Goal: Task Accomplishment & Management: Use online tool/utility

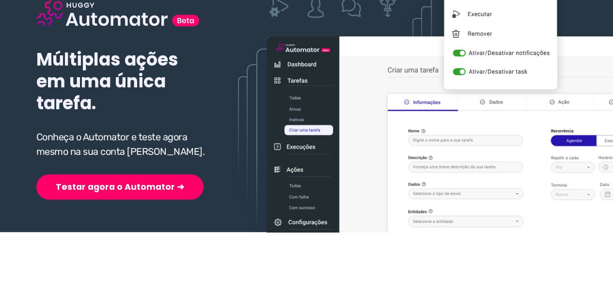
scroll to position [145, 0]
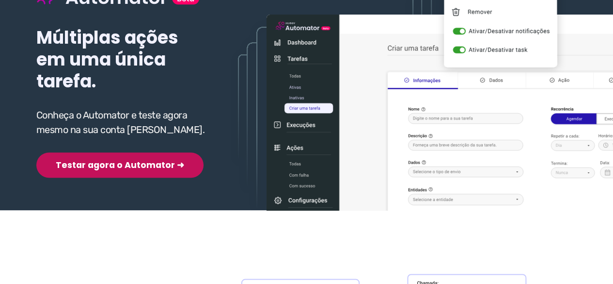
click at [111, 165] on button "Testar agora o Automator ➜" at bounding box center [119, 164] width 167 height 25
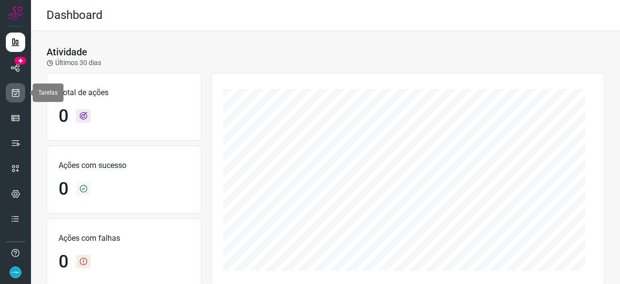
click at [16, 93] on icon at bounding box center [16, 93] width 10 height 10
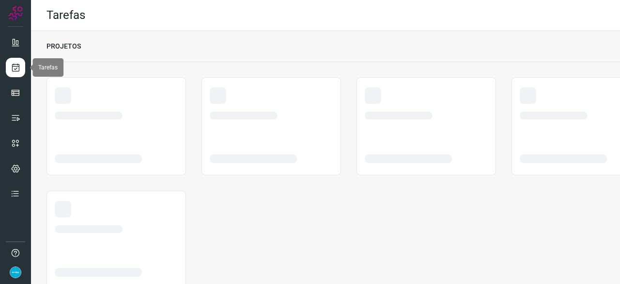
click at [16, 64] on icon at bounding box center [16, 68] width 10 height 10
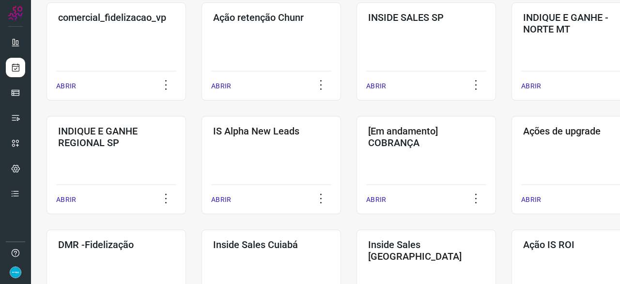
scroll to position [388, 0]
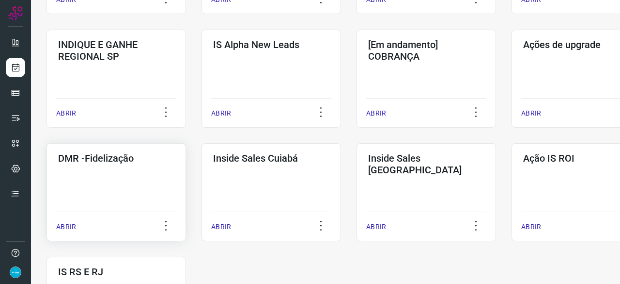
click at [75, 227] on p "ABRIR" at bounding box center [66, 226] width 20 height 10
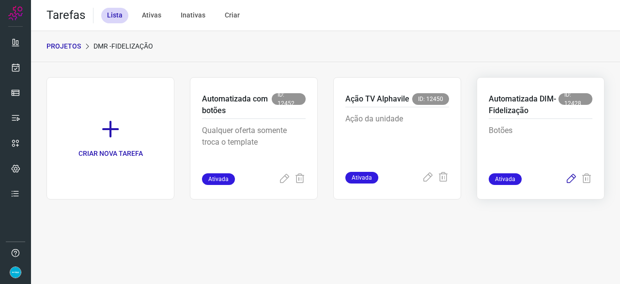
click at [572, 180] on icon at bounding box center [572, 179] width 12 height 12
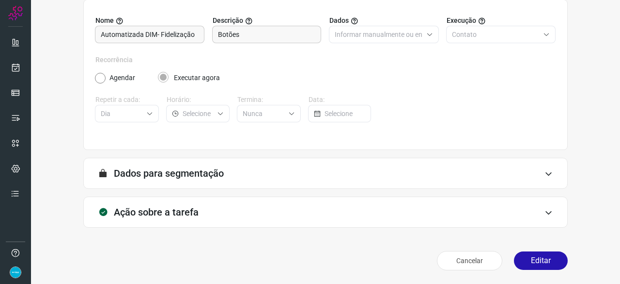
scroll to position [95, 0]
click at [537, 259] on button "Editar" at bounding box center [541, 261] width 54 height 18
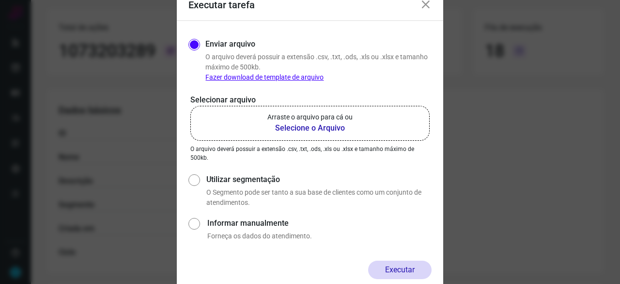
click at [295, 128] on b "Selecione o Arquivo" at bounding box center [310, 128] width 85 height 12
click at [0, 0] on input "Arraste o arquivo para cá ou Selecione o Arquivo" at bounding box center [0, 0] width 0 height 0
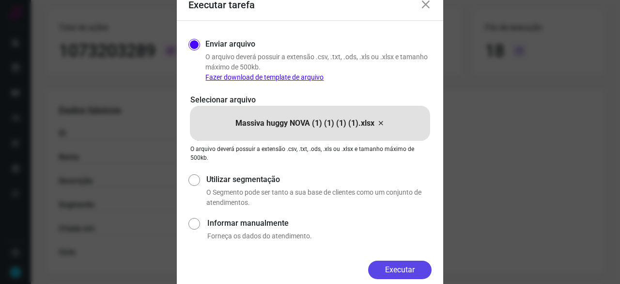
click at [391, 268] on button "Executar" at bounding box center [399, 269] width 63 height 18
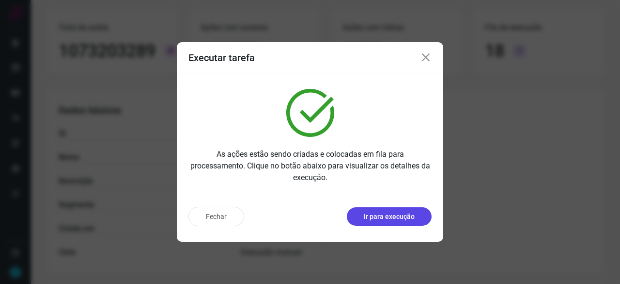
click at [384, 216] on p "Ir para execução" at bounding box center [389, 216] width 51 height 10
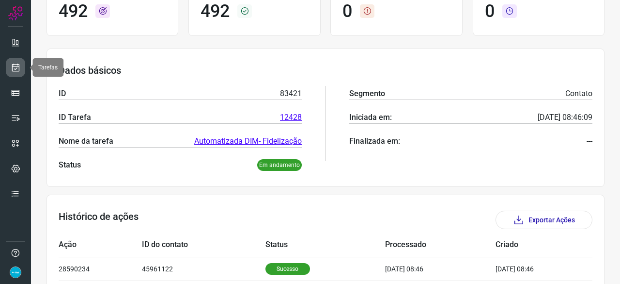
click at [14, 64] on icon at bounding box center [16, 68] width 10 height 10
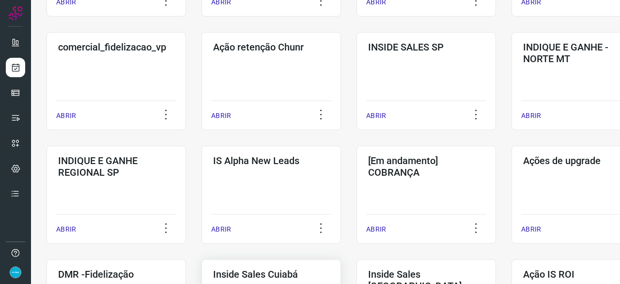
scroll to position [320, 0]
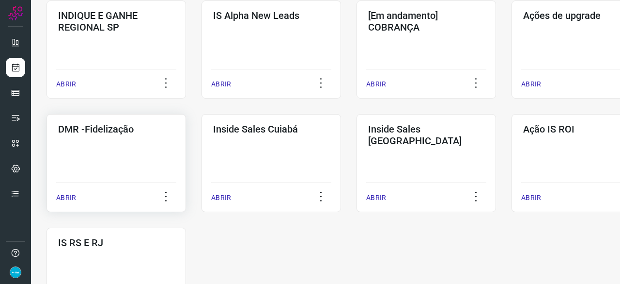
click at [64, 198] on p "ABRIR" at bounding box center [66, 197] width 20 height 10
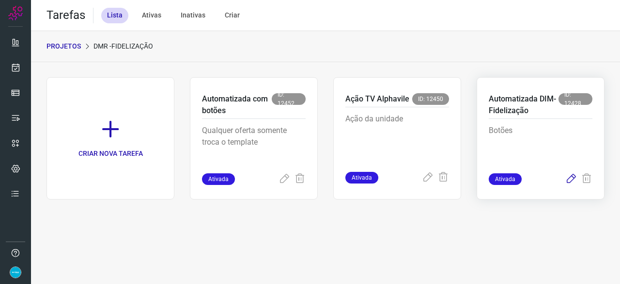
click at [571, 177] on icon at bounding box center [572, 179] width 12 height 12
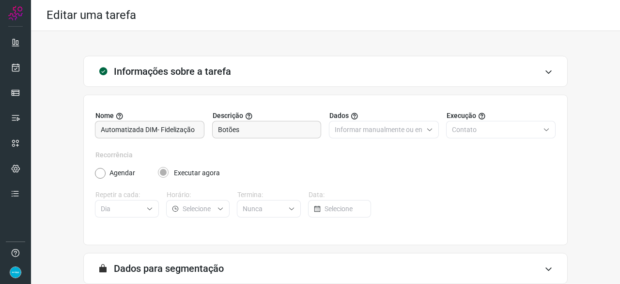
scroll to position [95, 0]
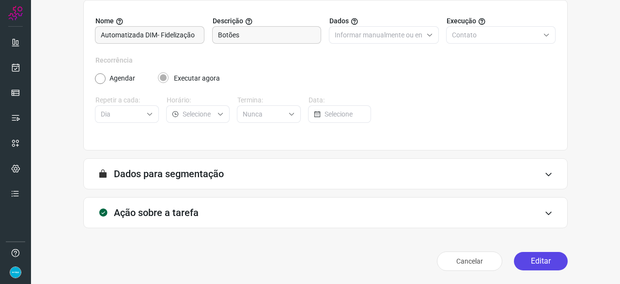
click at [536, 265] on button "Editar" at bounding box center [541, 261] width 54 height 18
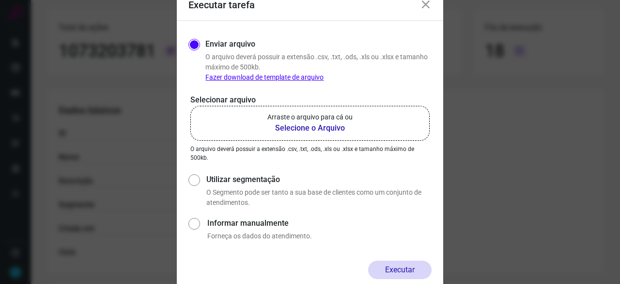
click at [284, 127] on b "Selecione o Arquivo" at bounding box center [310, 128] width 85 height 12
click at [0, 0] on input "Arraste o arquivo para cá ou Selecione o Arquivo" at bounding box center [0, 0] width 0 height 0
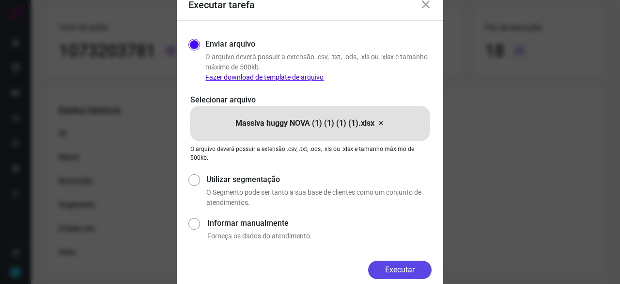
click at [403, 270] on button "Executar" at bounding box center [399, 269] width 63 height 18
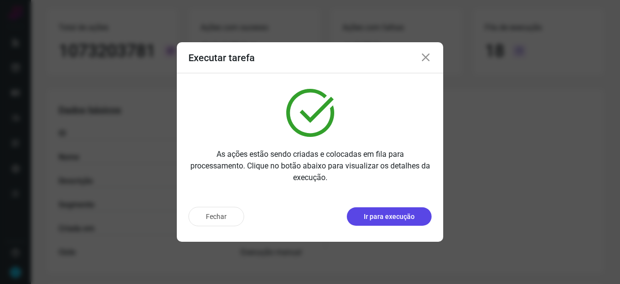
click at [401, 221] on p "Ir para execução" at bounding box center [389, 216] width 51 height 10
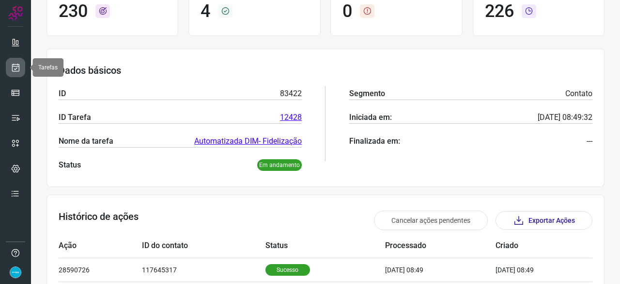
click at [13, 72] on link at bounding box center [15, 67] width 19 height 19
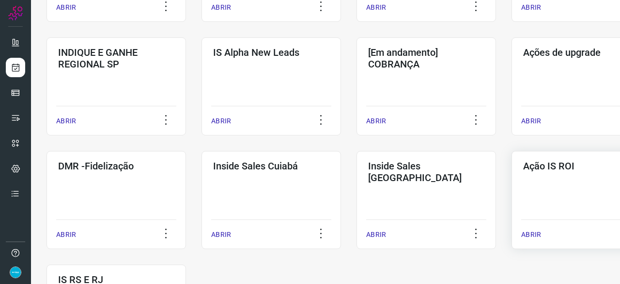
scroll to position [417, 0]
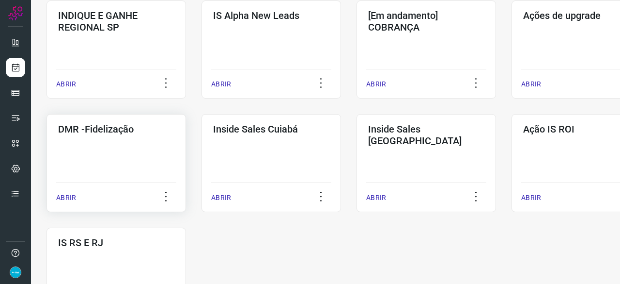
click at [62, 199] on p "ABRIR" at bounding box center [66, 197] width 20 height 10
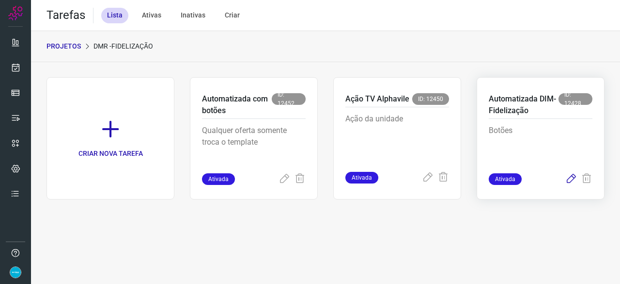
click at [571, 178] on icon at bounding box center [572, 179] width 12 height 12
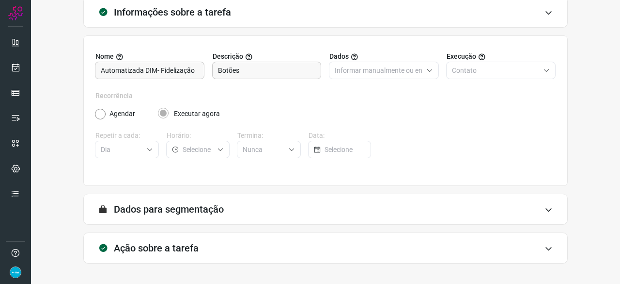
scroll to position [95, 0]
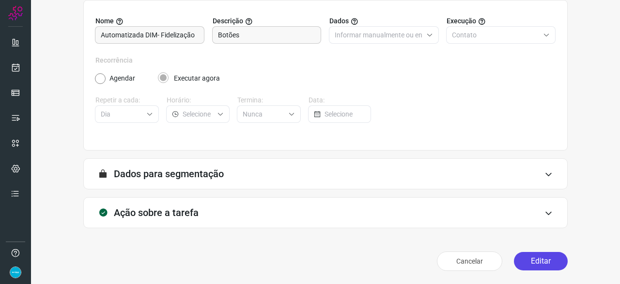
click at [538, 261] on button "Editar" at bounding box center [541, 261] width 54 height 18
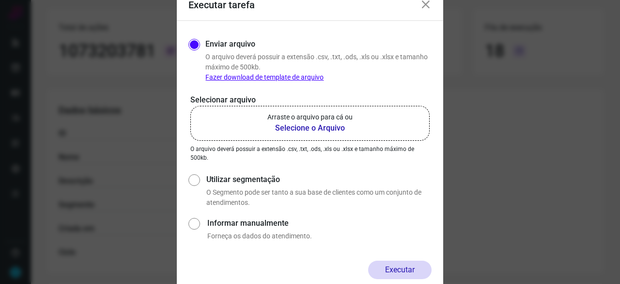
click at [295, 125] on b "Selecione o Arquivo" at bounding box center [310, 128] width 85 height 12
click at [0, 0] on input "Arraste o arquivo para cá ou Selecione o Arquivo" at bounding box center [0, 0] width 0 height 0
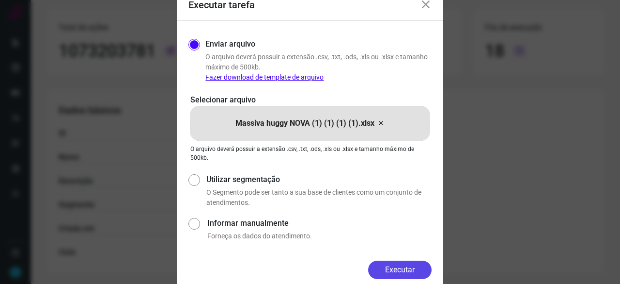
click at [389, 271] on button "Executar" at bounding box center [399, 269] width 63 height 18
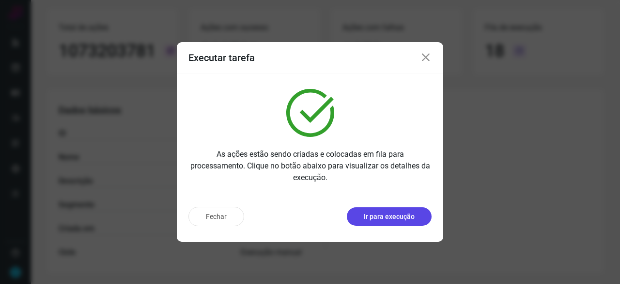
click at [363, 218] on button "Ir para execução" at bounding box center [389, 216] width 85 height 18
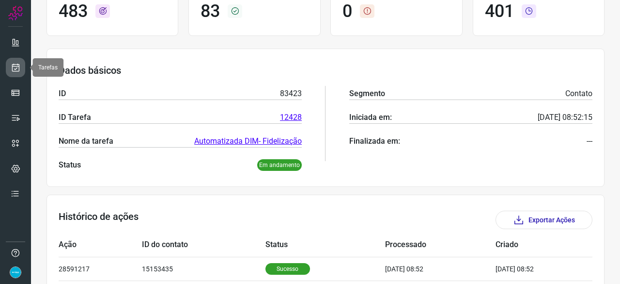
click at [17, 63] on icon at bounding box center [16, 68] width 10 height 10
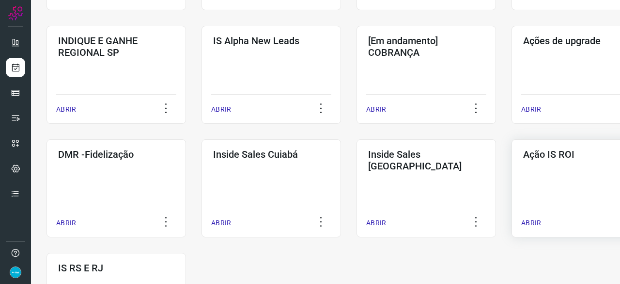
scroll to position [417, 0]
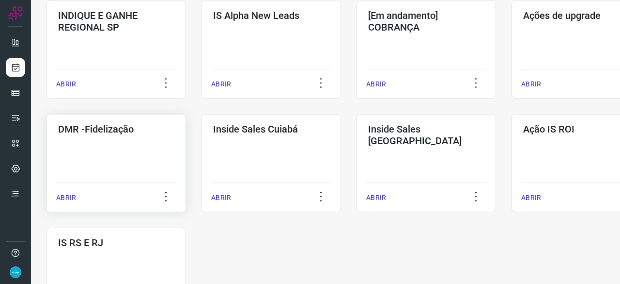
click at [61, 197] on p "ABRIR" at bounding box center [66, 197] width 20 height 10
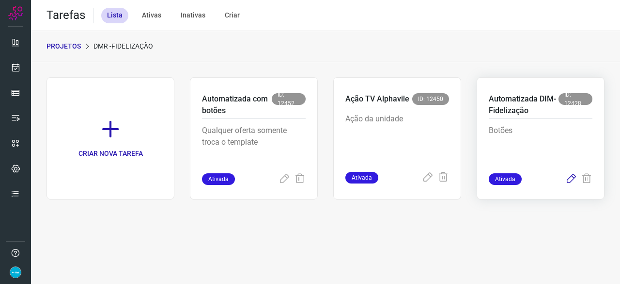
click at [570, 178] on icon at bounding box center [572, 179] width 12 height 12
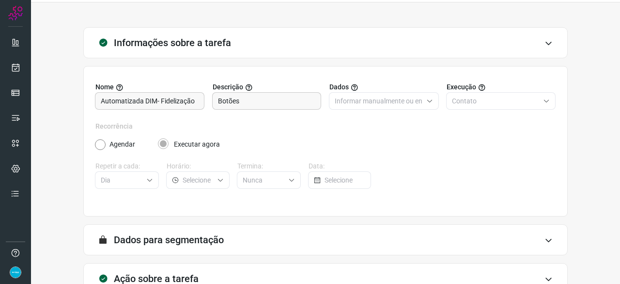
scroll to position [95, 0]
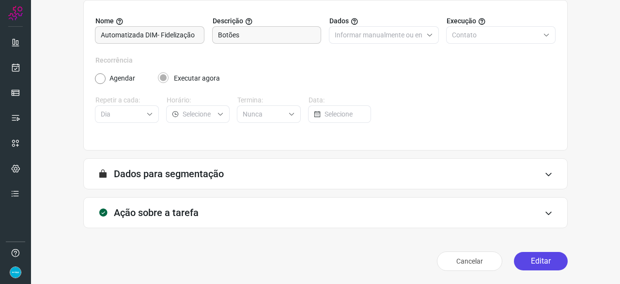
click at [531, 259] on button "Editar" at bounding box center [541, 261] width 54 height 18
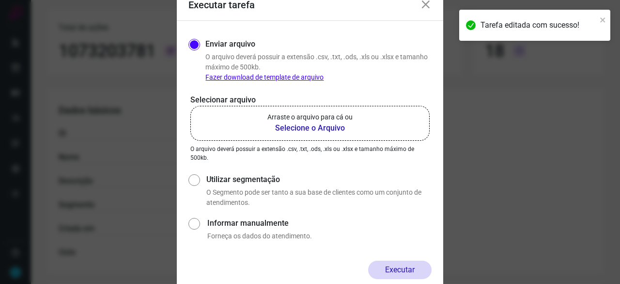
click at [285, 130] on b "Selecione o Arquivo" at bounding box center [310, 128] width 85 height 12
click at [0, 0] on input "Arraste o arquivo para cá ou Selecione o Arquivo" at bounding box center [0, 0] width 0 height 0
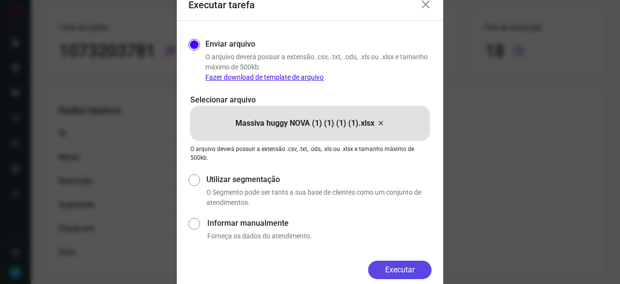
click at [420, 270] on button "Executar" at bounding box center [399, 269] width 63 height 18
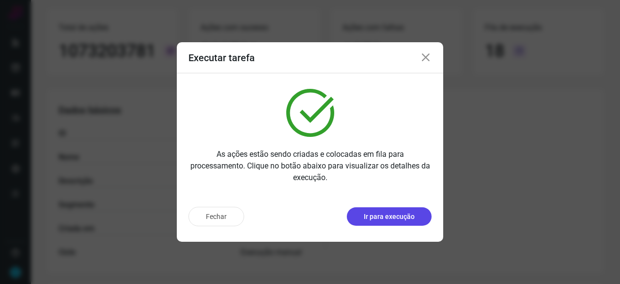
click at [385, 221] on button "Ir para execução" at bounding box center [389, 216] width 85 height 18
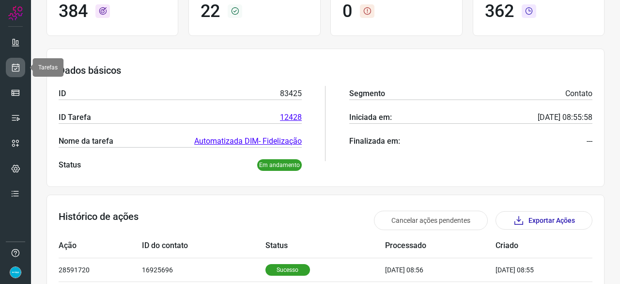
click at [23, 66] on link at bounding box center [15, 67] width 19 height 19
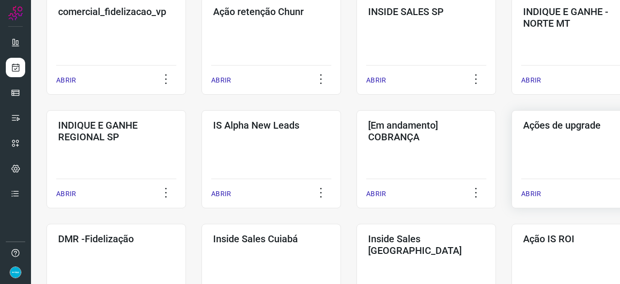
scroll to position [417, 0]
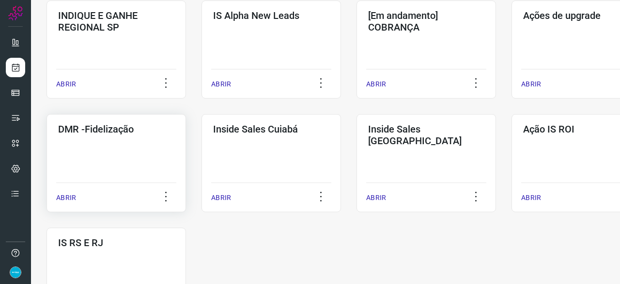
click at [63, 197] on p "ABRIR" at bounding box center [66, 197] width 20 height 10
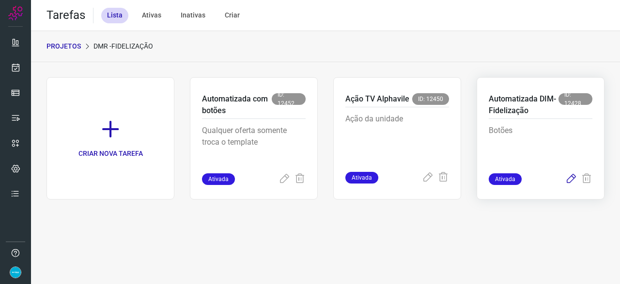
click at [572, 179] on icon at bounding box center [572, 179] width 12 height 12
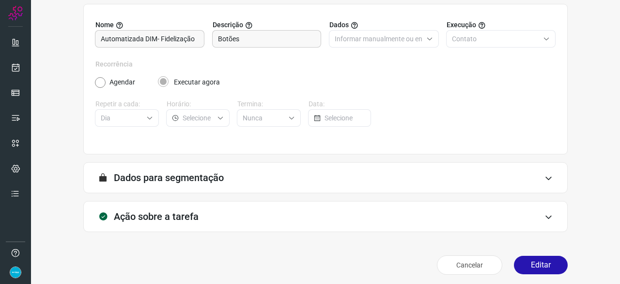
scroll to position [95, 0]
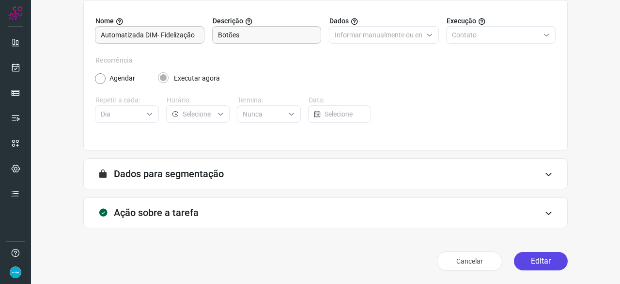
click at [532, 258] on button "Editar" at bounding box center [541, 261] width 54 height 18
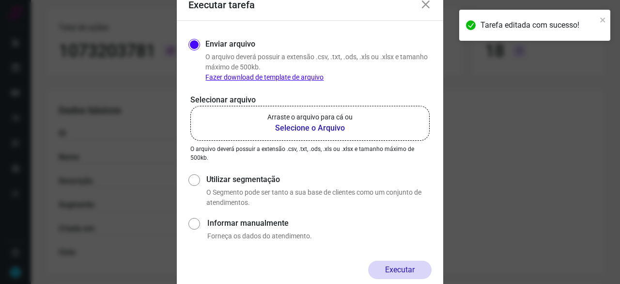
click at [326, 123] on b "Selecione o Arquivo" at bounding box center [310, 128] width 85 height 12
click at [0, 0] on input "Arraste o arquivo para cá ou Selecione o Arquivo" at bounding box center [0, 0] width 0 height 0
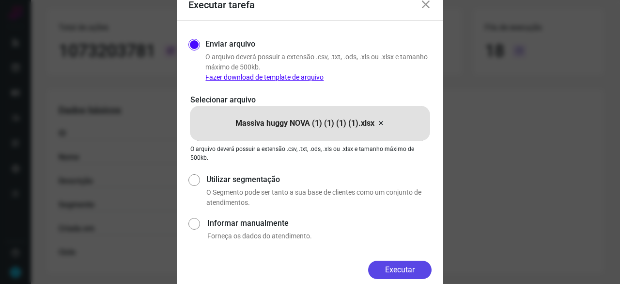
click at [414, 268] on button "Executar" at bounding box center [399, 269] width 63 height 18
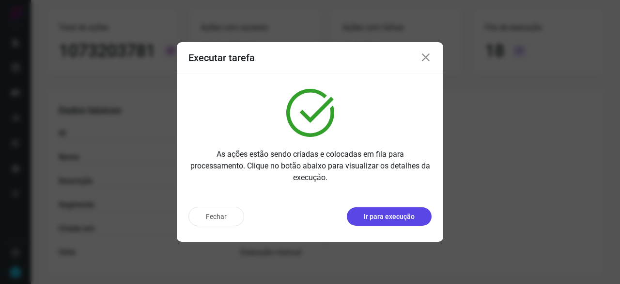
click at [366, 222] on button "Ir para execução" at bounding box center [389, 216] width 85 height 18
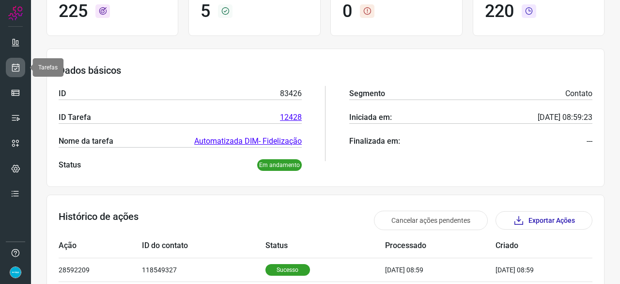
click at [20, 68] on icon at bounding box center [16, 68] width 10 height 10
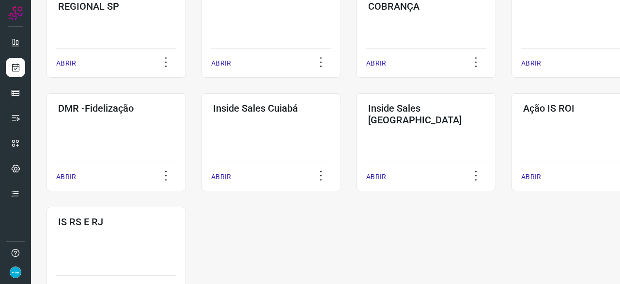
scroll to position [417, 0]
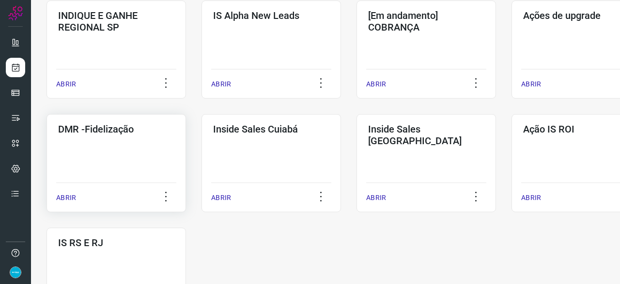
click at [72, 195] on p "ABRIR" at bounding box center [66, 197] width 20 height 10
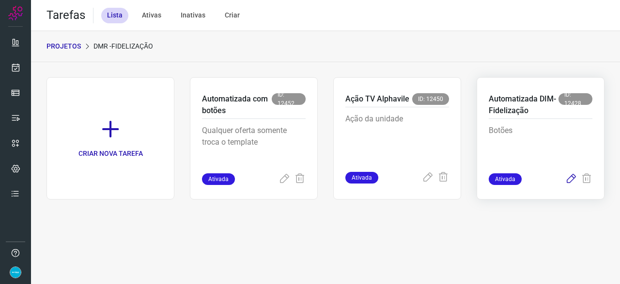
click at [572, 178] on icon at bounding box center [572, 179] width 12 height 12
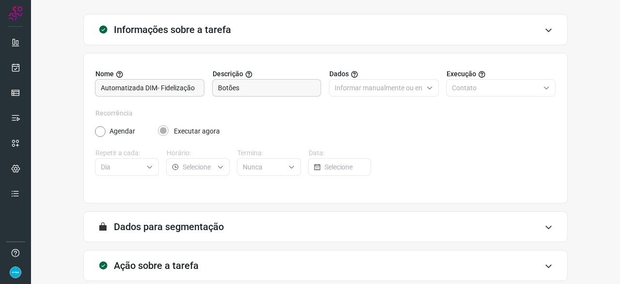
scroll to position [95, 0]
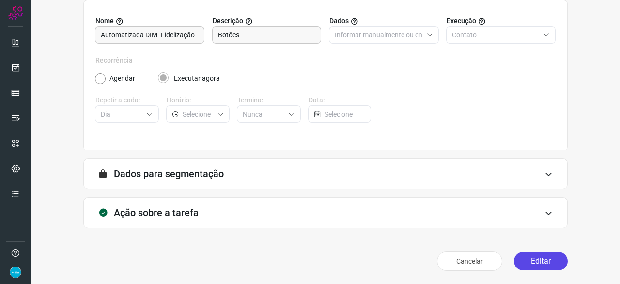
click at [530, 262] on button "Editar" at bounding box center [541, 261] width 54 height 18
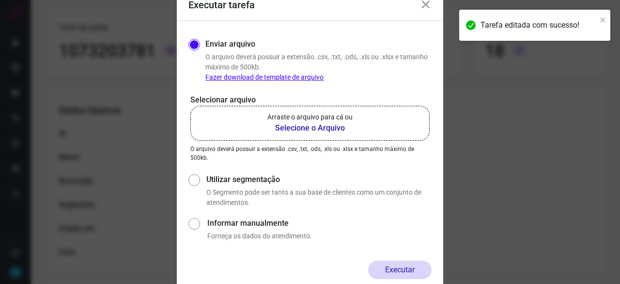
click at [296, 127] on b "Selecione o Arquivo" at bounding box center [310, 128] width 85 height 12
click at [0, 0] on input "Arraste o arquivo para cá ou Selecione o Arquivo" at bounding box center [0, 0] width 0 height 0
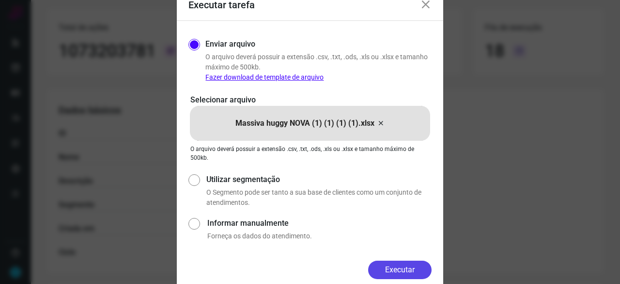
click at [400, 263] on button "Executar" at bounding box center [399, 269] width 63 height 18
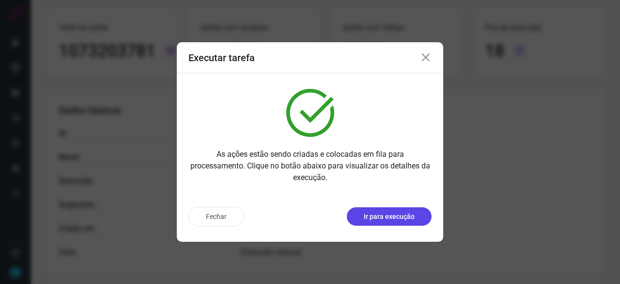
click at [405, 217] on p "Ir para execução" at bounding box center [389, 216] width 51 height 10
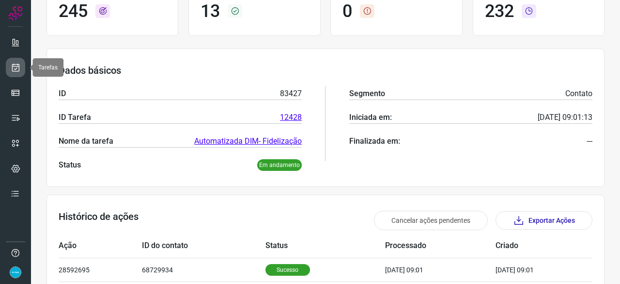
click at [16, 64] on icon at bounding box center [16, 68] width 10 height 10
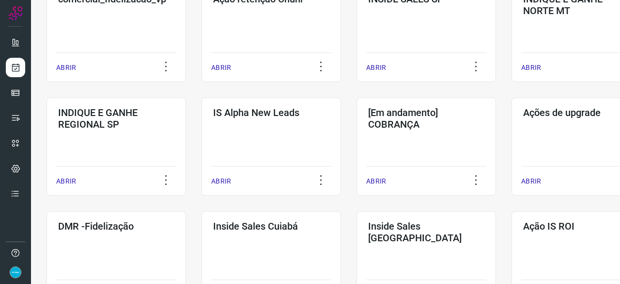
scroll to position [417, 0]
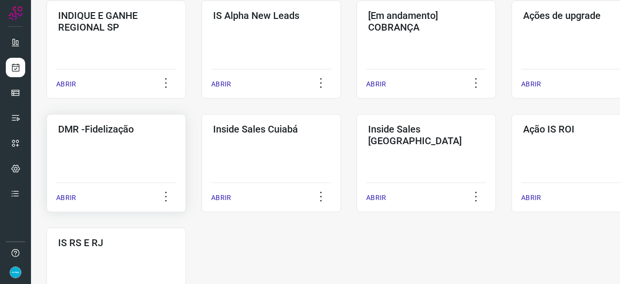
click at [73, 195] on p "ABRIR" at bounding box center [66, 197] width 20 height 10
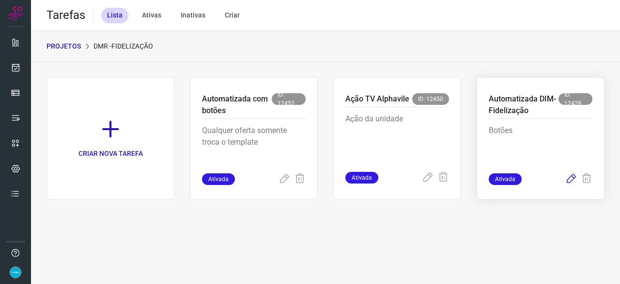
click at [571, 175] on icon at bounding box center [572, 179] width 12 height 12
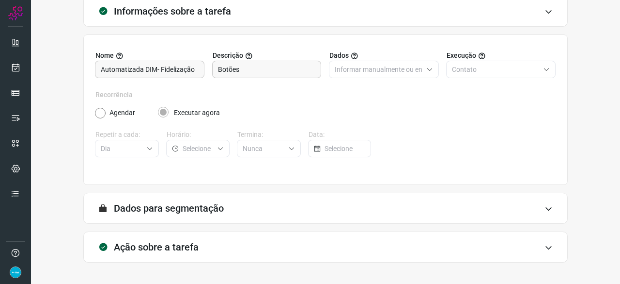
scroll to position [95, 0]
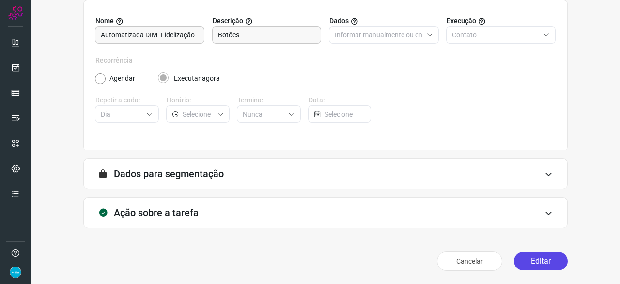
click at [538, 256] on button "Editar" at bounding box center [541, 261] width 54 height 18
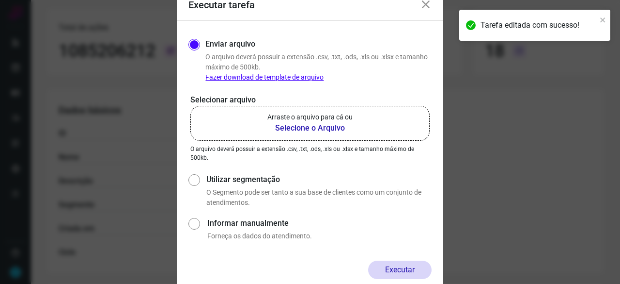
click at [301, 128] on b "Selecione o Arquivo" at bounding box center [310, 128] width 85 height 12
click at [0, 0] on input "Arraste o arquivo para cá ou Selecione o Arquivo" at bounding box center [0, 0] width 0 height 0
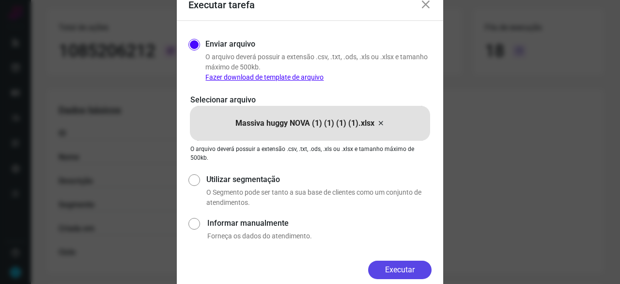
click at [399, 271] on button "Executar" at bounding box center [399, 269] width 63 height 18
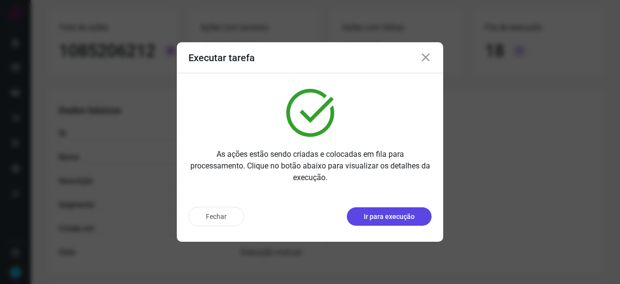
click at [392, 215] on p "Ir para execução" at bounding box center [389, 216] width 51 height 10
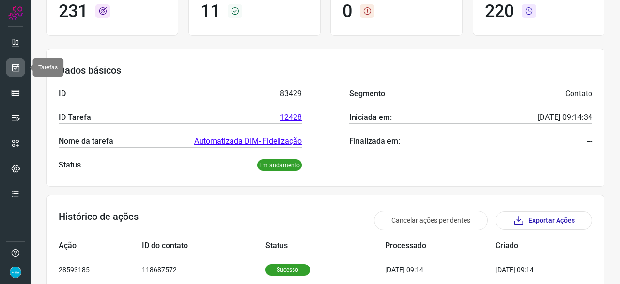
click at [17, 63] on icon at bounding box center [16, 68] width 10 height 10
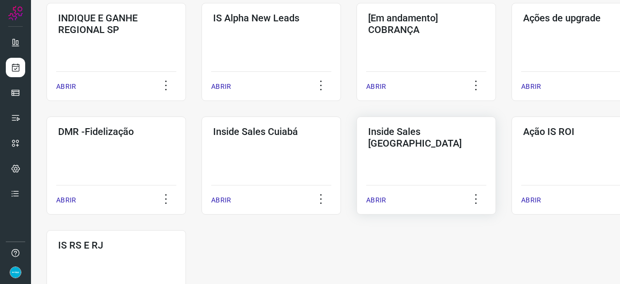
scroll to position [417, 0]
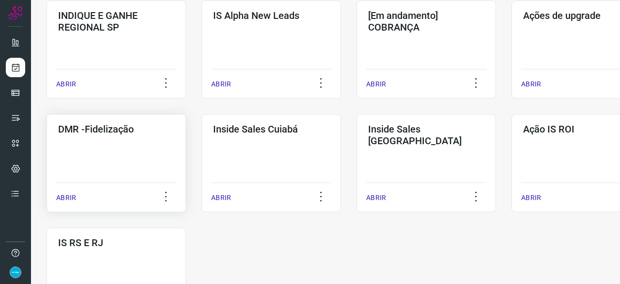
click at [76, 197] on div "ABRIR" at bounding box center [116, 194] width 120 height 24
click at [67, 197] on p "ABRIR" at bounding box center [66, 197] width 20 height 10
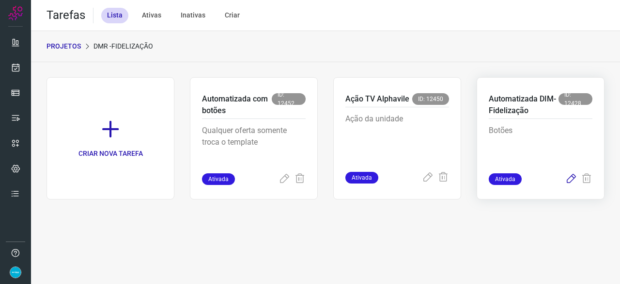
click at [573, 177] on icon at bounding box center [572, 179] width 12 height 12
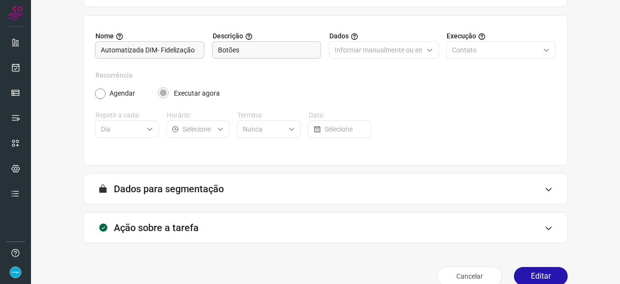
scroll to position [95, 0]
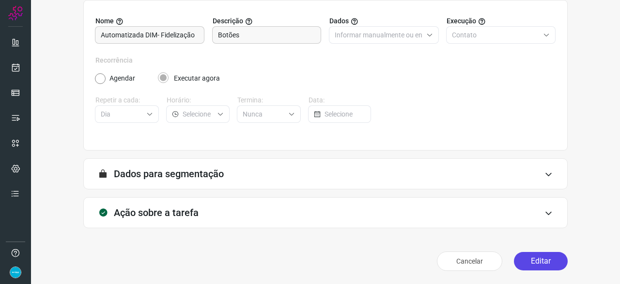
click at [541, 256] on button "Editar" at bounding box center [541, 261] width 54 height 18
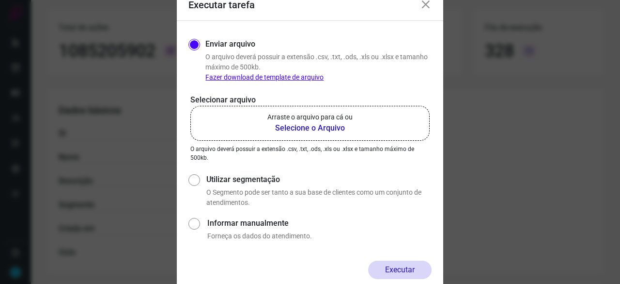
click at [315, 127] on b "Selecione o Arquivo" at bounding box center [310, 128] width 85 height 12
click at [0, 0] on input "Arraste o arquivo para cá ou Selecione o Arquivo" at bounding box center [0, 0] width 0 height 0
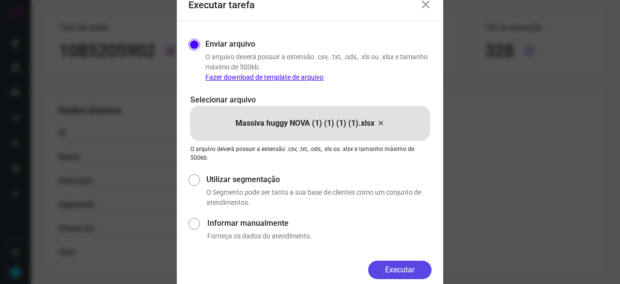
click at [416, 264] on button "Executar" at bounding box center [399, 269] width 63 height 18
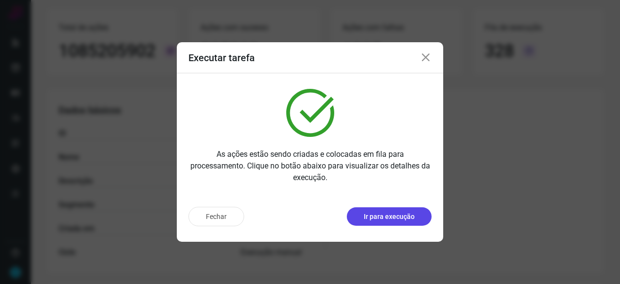
click at [393, 215] on p "Ir para execução" at bounding box center [389, 216] width 51 height 10
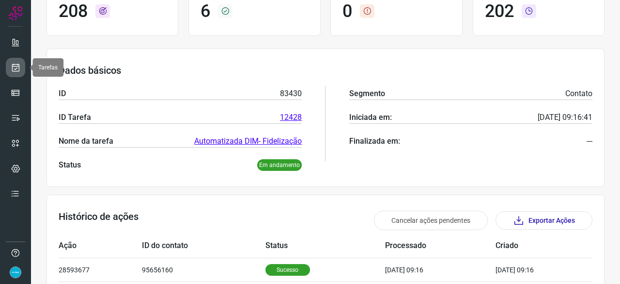
click at [18, 69] on icon at bounding box center [16, 68] width 10 height 10
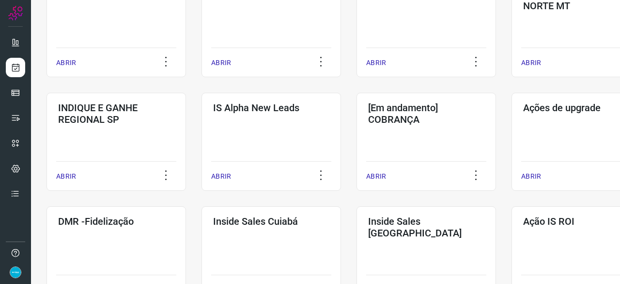
scroll to position [368, 0]
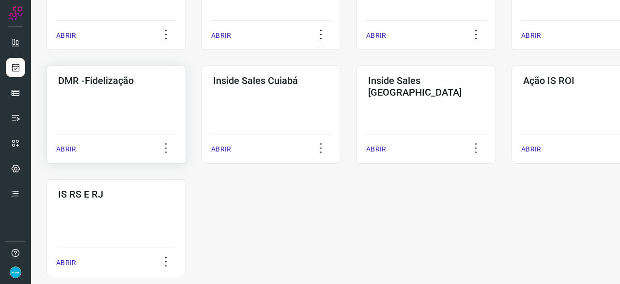
click at [65, 145] on p "ABRIR" at bounding box center [66, 149] width 20 height 10
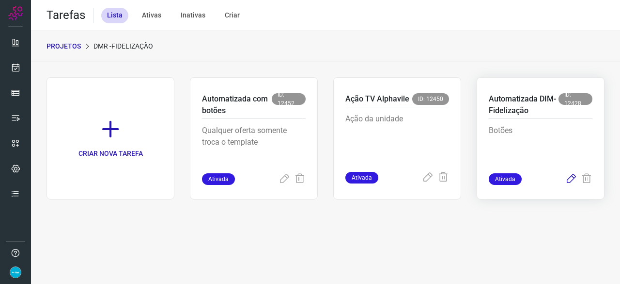
click at [571, 176] on icon at bounding box center [572, 179] width 12 height 12
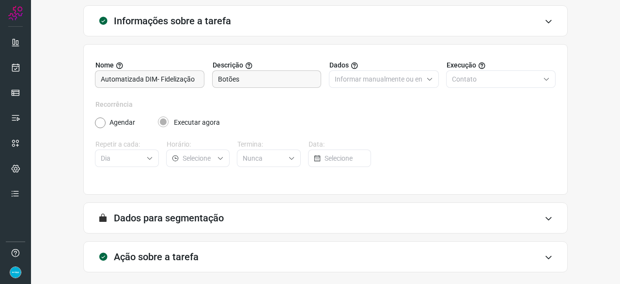
scroll to position [95, 0]
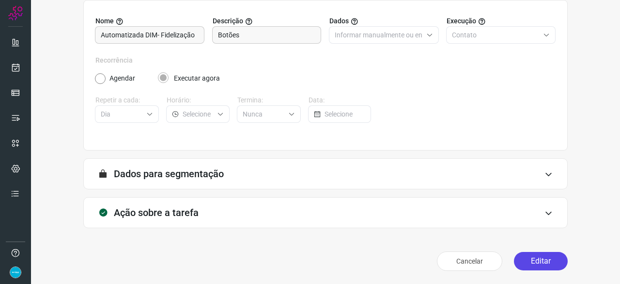
click at [519, 258] on button "Editar" at bounding box center [541, 261] width 54 height 18
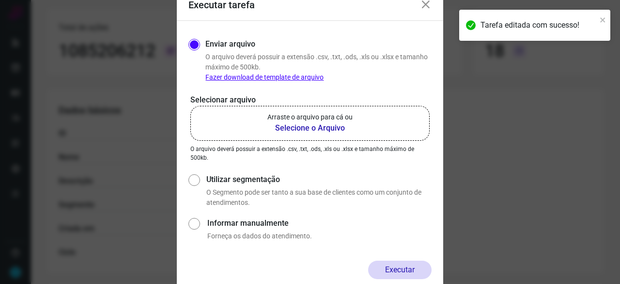
click at [291, 128] on b "Selecione o Arquivo" at bounding box center [310, 128] width 85 height 12
click at [0, 0] on input "Arraste o arquivo para cá ou Selecione o Arquivo" at bounding box center [0, 0] width 0 height 0
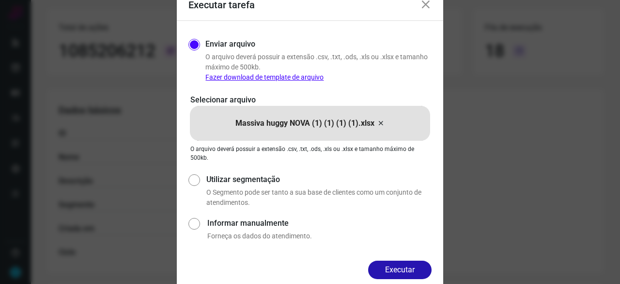
drag, startPoint x: 399, startPoint y: 271, endPoint x: 425, endPoint y: 274, distance: 25.4
click at [400, 271] on button "Executar" at bounding box center [399, 269] width 63 height 18
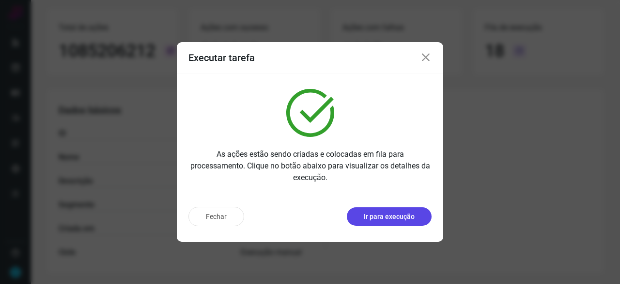
click at [391, 211] on button "Ir para execução" at bounding box center [389, 216] width 85 height 18
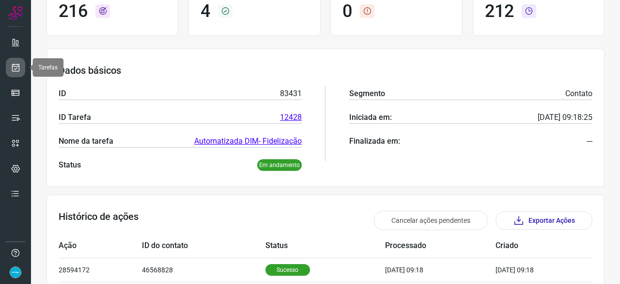
click at [13, 69] on icon at bounding box center [16, 68] width 10 height 10
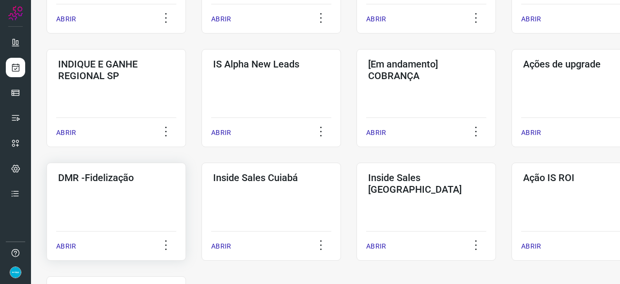
click at [61, 247] on p "ABRIR" at bounding box center [66, 246] width 20 height 10
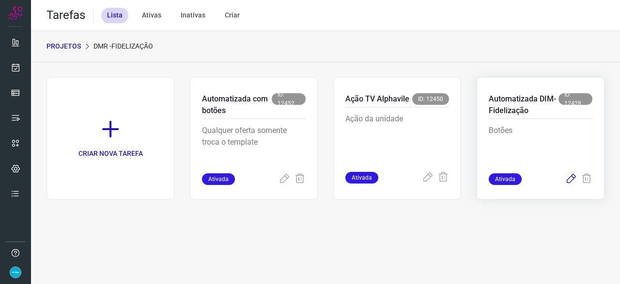
click at [573, 178] on icon at bounding box center [572, 179] width 12 height 12
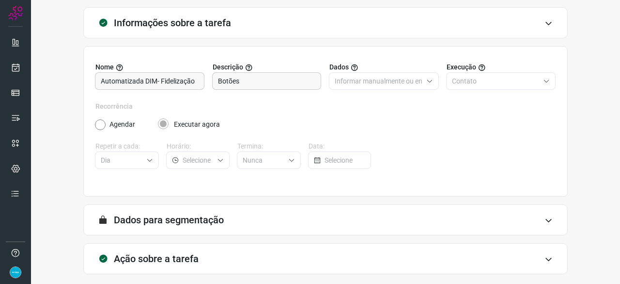
scroll to position [95, 0]
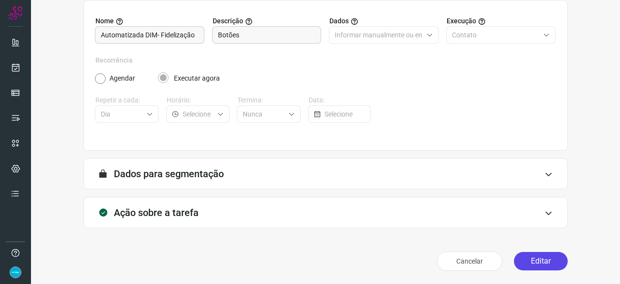
click at [529, 260] on button "Editar" at bounding box center [541, 261] width 54 height 18
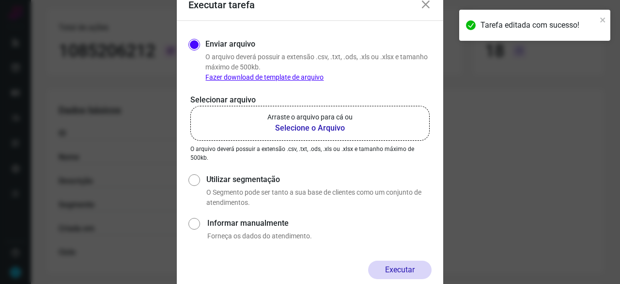
click at [299, 127] on b "Selecione o Arquivo" at bounding box center [310, 128] width 85 height 12
click at [0, 0] on input "Arraste o arquivo para cá ou Selecione o Arquivo" at bounding box center [0, 0] width 0 height 0
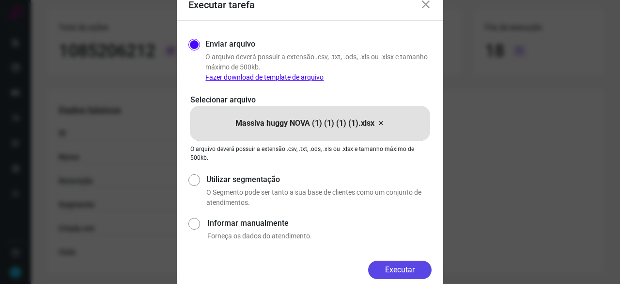
drag, startPoint x: 413, startPoint y: 267, endPoint x: 437, endPoint y: 274, distance: 24.4
click at [413, 267] on button "Executar" at bounding box center [399, 269] width 63 height 18
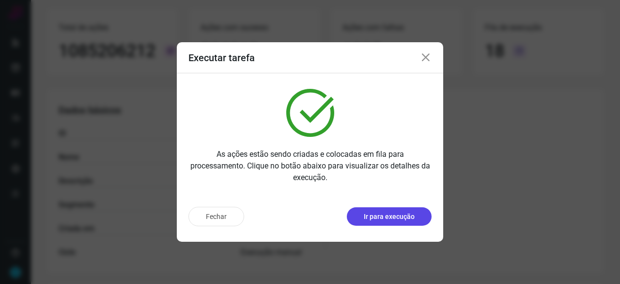
click at [401, 216] on p "Ir para execução" at bounding box center [389, 216] width 51 height 10
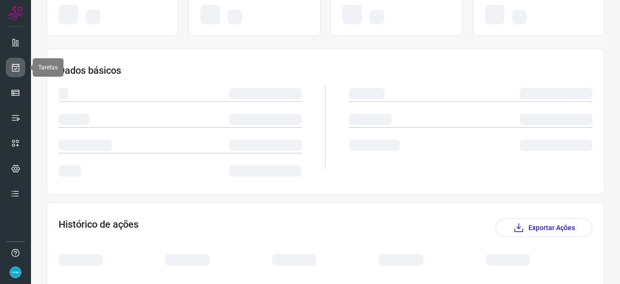
click at [14, 68] on icon at bounding box center [16, 68] width 10 height 10
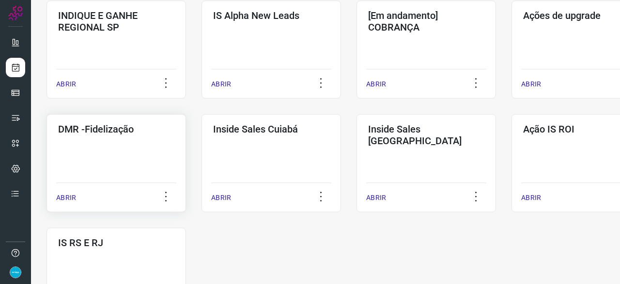
click at [59, 198] on p "ABRIR" at bounding box center [66, 197] width 20 height 10
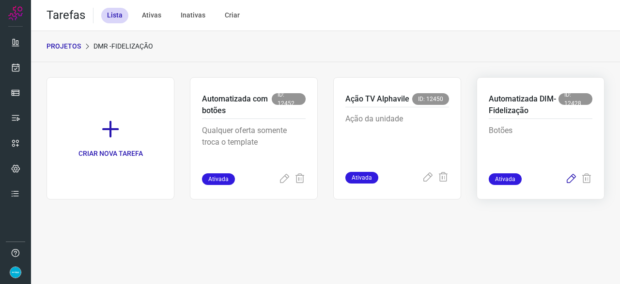
click at [572, 178] on icon at bounding box center [572, 179] width 12 height 12
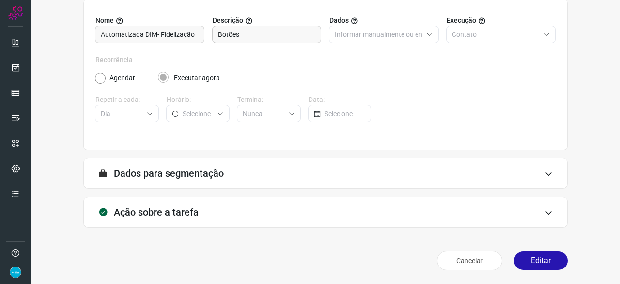
scroll to position [95, 0]
click at [531, 257] on button "Editar" at bounding box center [541, 261] width 54 height 18
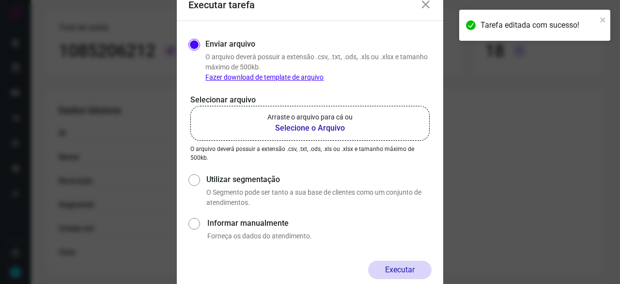
click at [294, 127] on b "Selecione o Arquivo" at bounding box center [310, 128] width 85 height 12
click at [0, 0] on input "Arraste o arquivo para cá ou Selecione o Arquivo" at bounding box center [0, 0] width 0 height 0
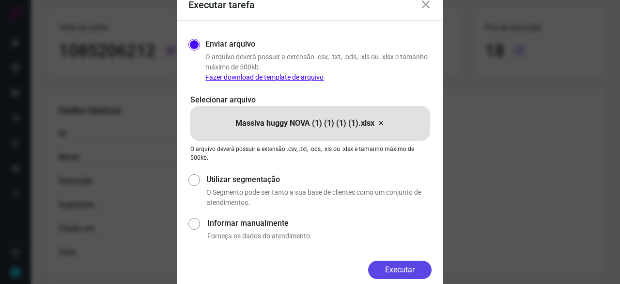
click at [379, 271] on button "Executar" at bounding box center [399, 269] width 63 height 18
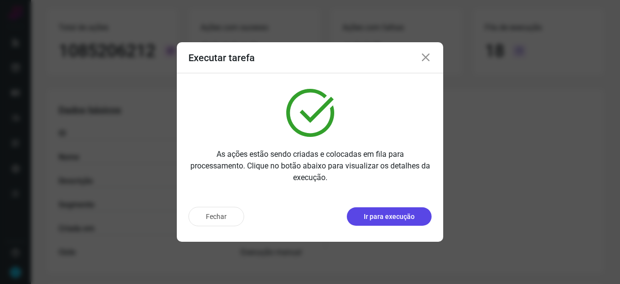
click at [396, 212] on p "Ir para execução" at bounding box center [389, 216] width 51 height 10
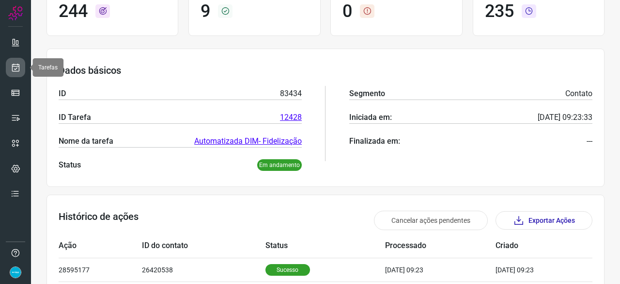
click at [19, 63] on icon at bounding box center [16, 68] width 10 height 10
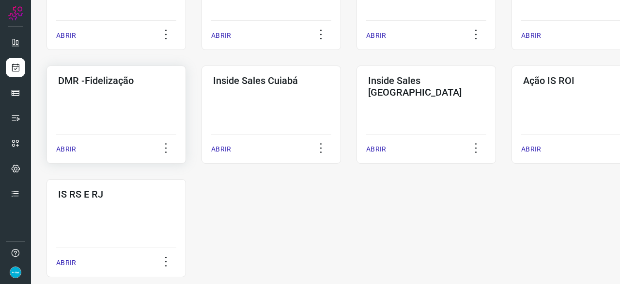
click at [71, 147] on p "ABRIR" at bounding box center [66, 149] width 20 height 10
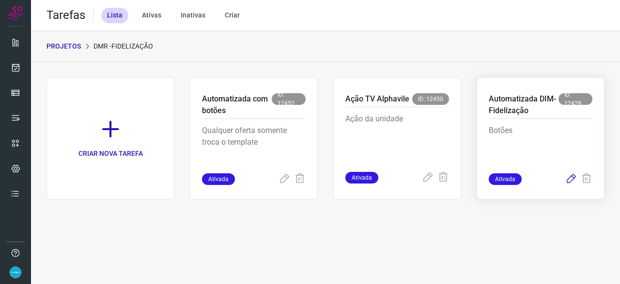
click at [573, 175] on icon at bounding box center [572, 179] width 12 height 12
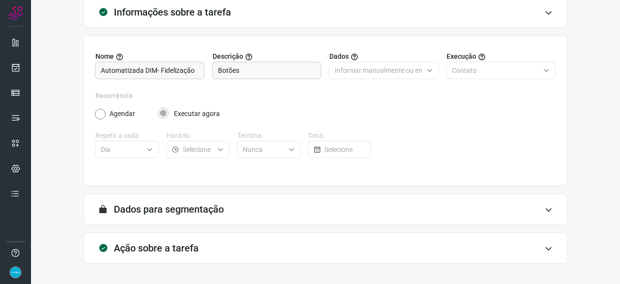
scroll to position [95, 0]
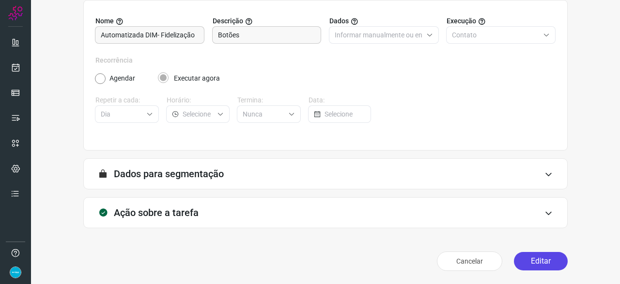
click at [529, 259] on button "Editar" at bounding box center [541, 261] width 54 height 18
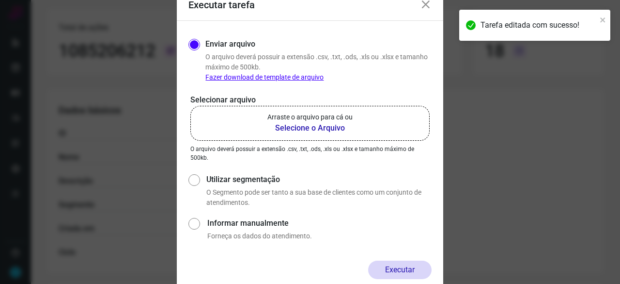
click at [310, 128] on b "Selecione o Arquivo" at bounding box center [310, 128] width 85 height 12
click at [0, 0] on input "Arraste o arquivo para cá ou Selecione o Arquivo" at bounding box center [0, 0] width 0 height 0
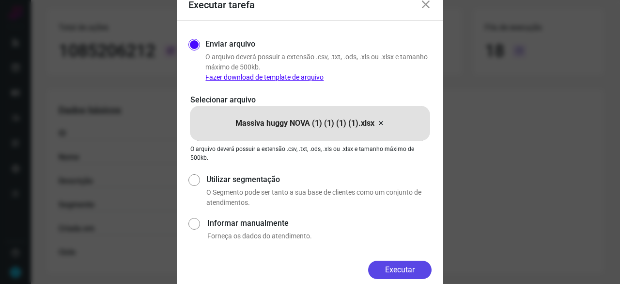
click at [415, 267] on button "Executar" at bounding box center [399, 269] width 63 height 18
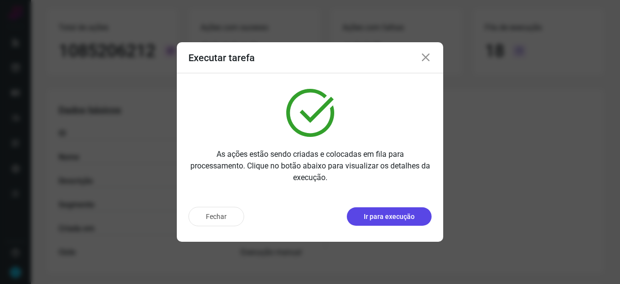
click at [383, 219] on p "Ir para execução" at bounding box center [389, 216] width 51 height 10
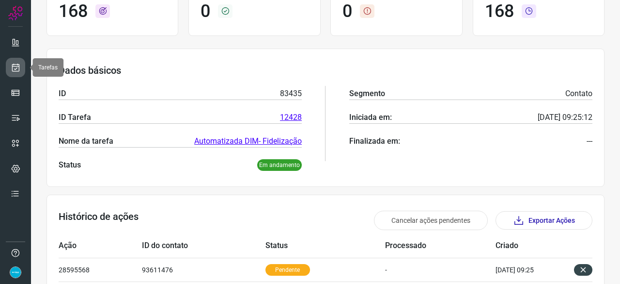
click at [10, 65] on link at bounding box center [15, 67] width 19 height 19
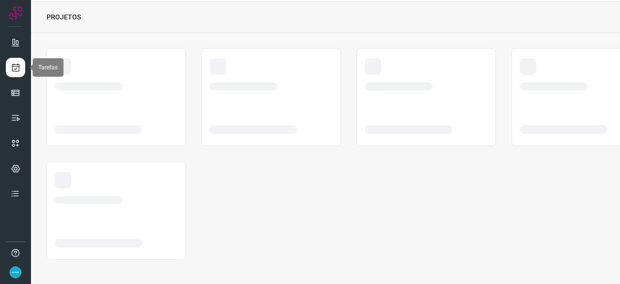
scroll to position [29, 0]
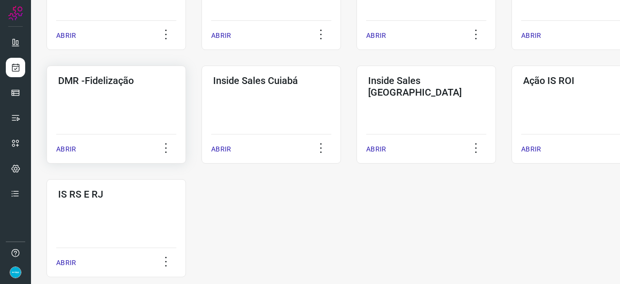
click at [69, 150] on p "ABRIR" at bounding box center [66, 149] width 20 height 10
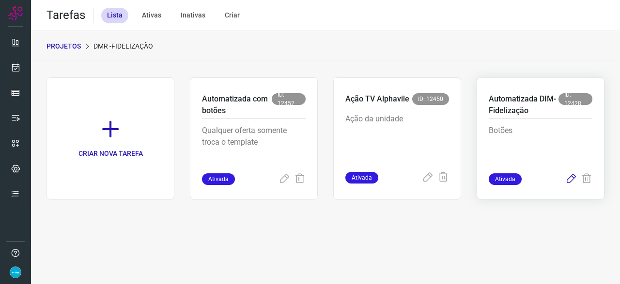
click at [573, 176] on icon at bounding box center [572, 179] width 12 height 12
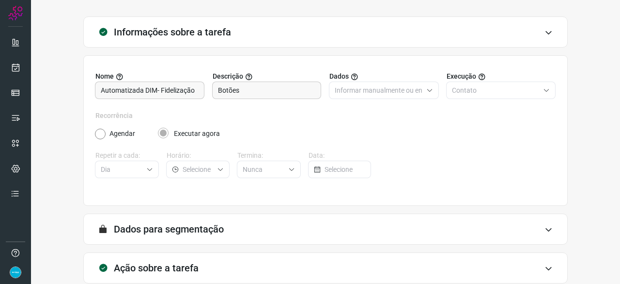
scroll to position [95, 0]
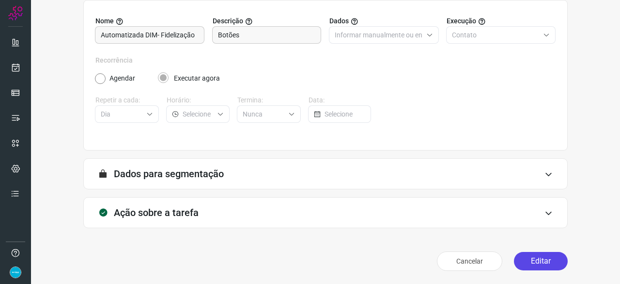
click at [532, 256] on button "Editar" at bounding box center [541, 261] width 54 height 18
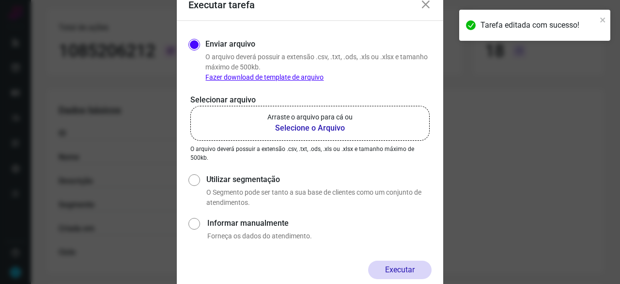
click at [285, 127] on b "Selecione o Arquivo" at bounding box center [310, 128] width 85 height 12
click at [0, 0] on input "Arraste o arquivo para cá ou Selecione o Arquivo" at bounding box center [0, 0] width 0 height 0
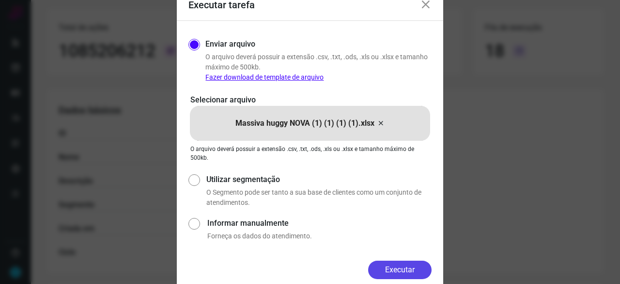
click at [390, 267] on button "Executar" at bounding box center [399, 269] width 63 height 18
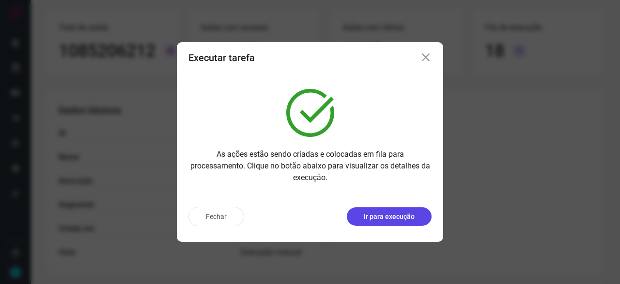
click at [387, 216] on p "Ir para execução" at bounding box center [389, 216] width 51 height 10
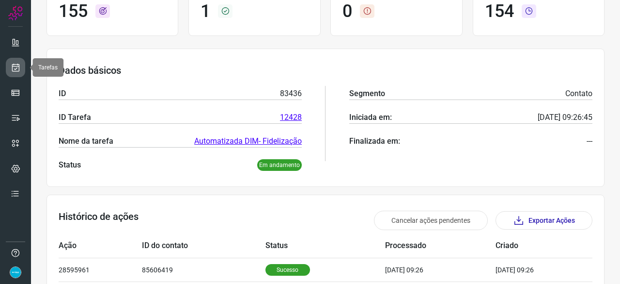
click at [14, 63] on icon at bounding box center [16, 68] width 10 height 10
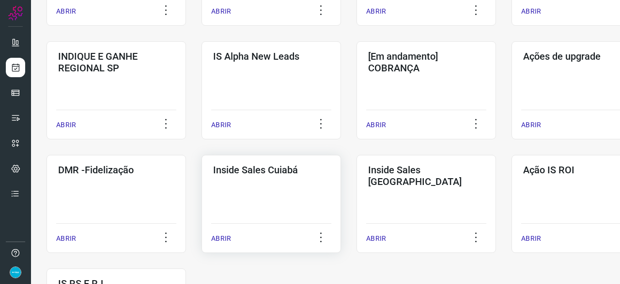
scroll to position [417, 0]
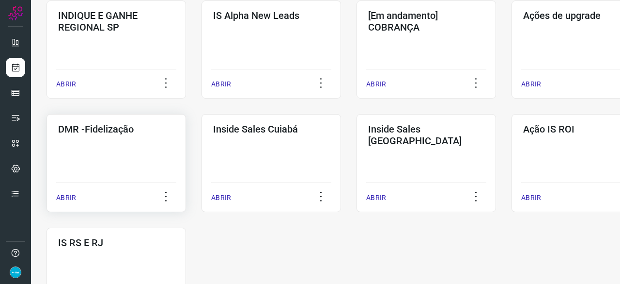
click at [73, 198] on p "ABRIR" at bounding box center [66, 197] width 20 height 10
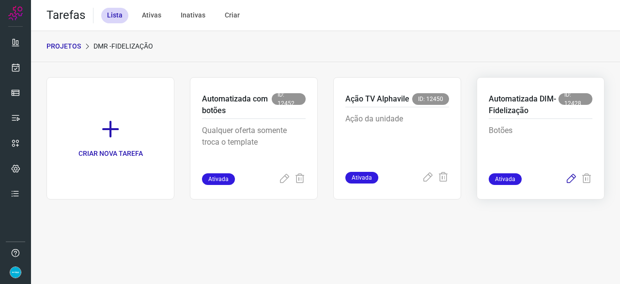
click at [572, 177] on icon at bounding box center [572, 179] width 12 height 12
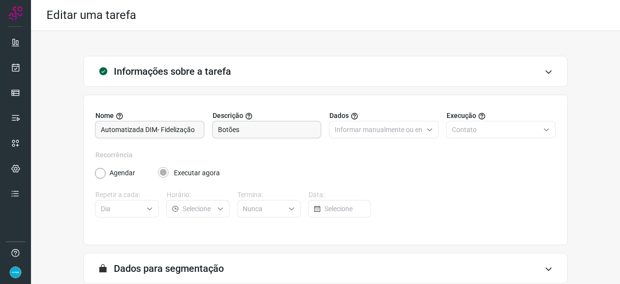
scroll to position [95, 0]
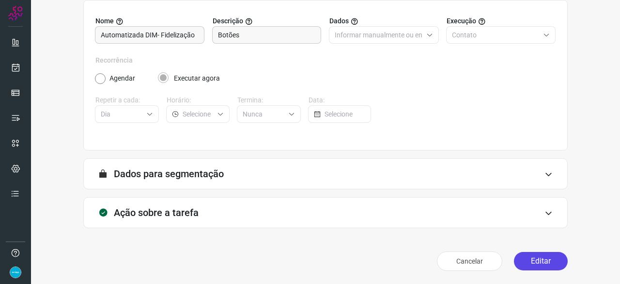
click at [528, 263] on button "Editar" at bounding box center [541, 261] width 54 height 18
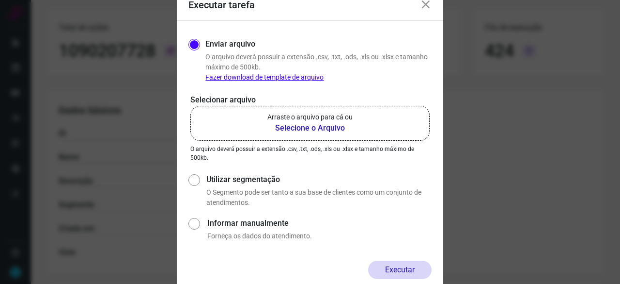
click at [295, 127] on b "Selecione o Arquivo" at bounding box center [310, 128] width 85 height 12
click at [0, 0] on input "Arraste o arquivo para cá ou Selecione o Arquivo" at bounding box center [0, 0] width 0 height 0
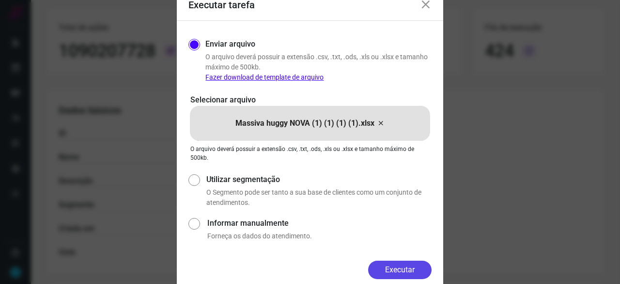
click at [411, 273] on button "Executar" at bounding box center [399, 269] width 63 height 18
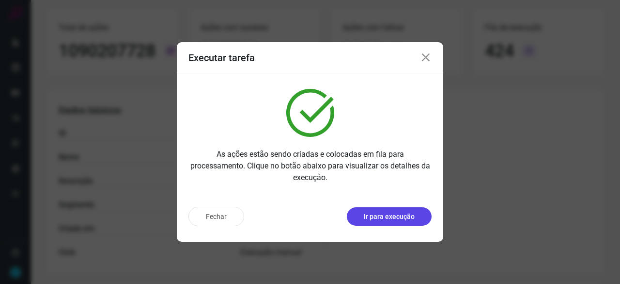
click at [395, 215] on p "Ir para execução" at bounding box center [389, 216] width 51 height 10
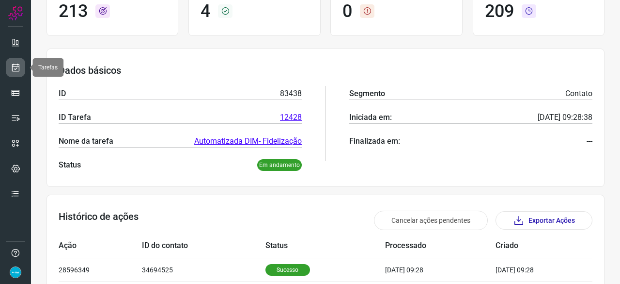
click at [16, 68] on icon at bounding box center [16, 68] width 10 height 10
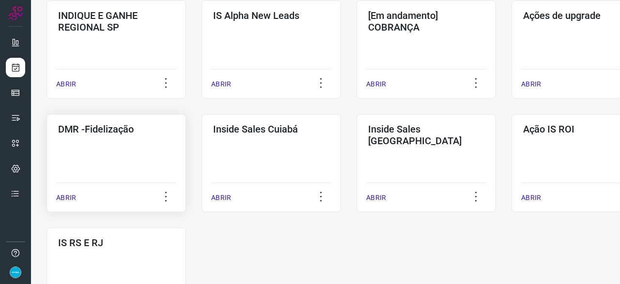
click at [64, 199] on p "ABRIR" at bounding box center [66, 197] width 20 height 10
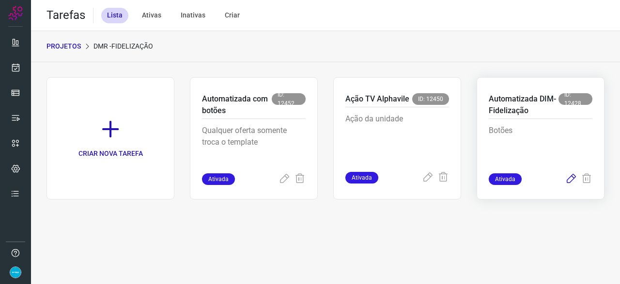
click at [570, 178] on icon at bounding box center [572, 179] width 12 height 12
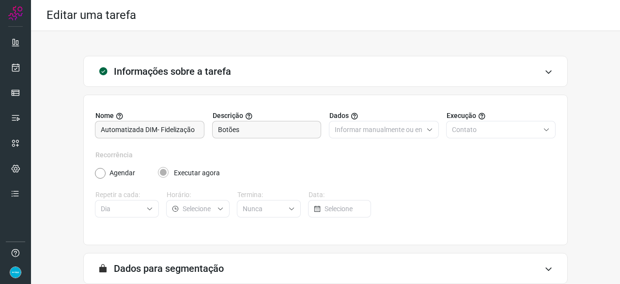
scroll to position [95, 0]
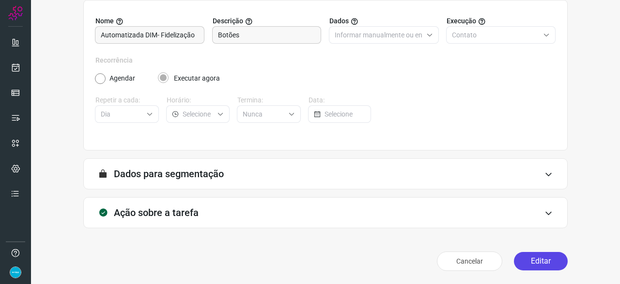
click at [527, 270] on div "Cancelar Editar" at bounding box center [325, 260] width 485 height 27
click at [527, 264] on button "Editar" at bounding box center [541, 261] width 54 height 18
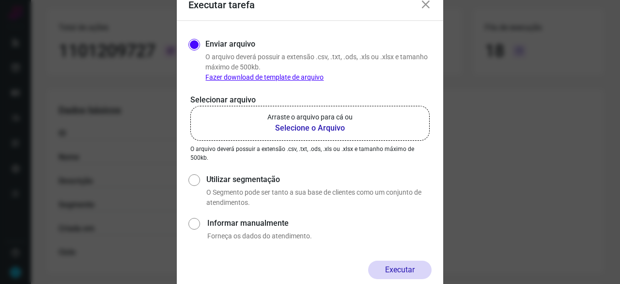
click at [301, 129] on b "Selecione o Arquivo" at bounding box center [310, 128] width 85 height 12
click at [0, 0] on input "Arraste o arquivo para cá ou Selecione o Arquivo" at bounding box center [0, 0] width 0 height 0
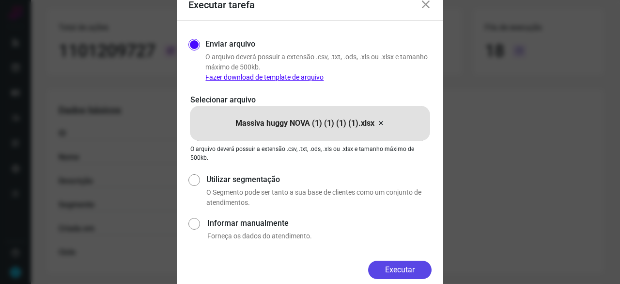
click at [408, 266] on button "Executar" at bounding box center [399, 269] width 63 height 18
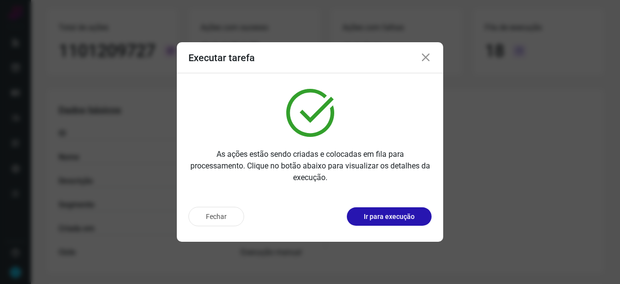
click at [394, 200] on div "Fechar Ir para execução" at bounding box center [310, 220] width 267 height 43
click at [395, 211] on button "Ir para execução" at bounding box center [389, 216] width 85 height 18
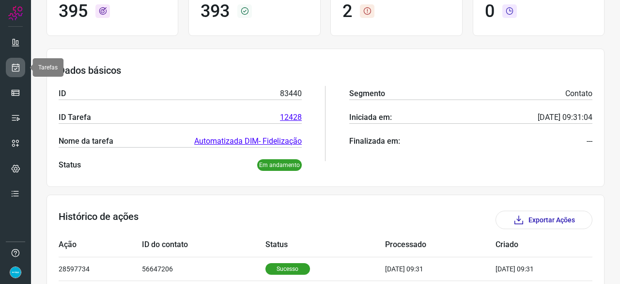
click at [16, 67] on icon at bounding box center [16, 68] width 10 height 10
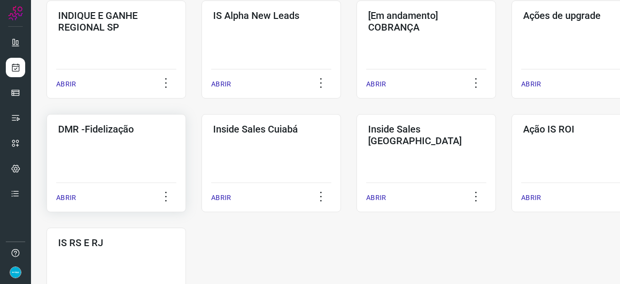
click at [68, 196] on p "ABRIR" at bounding box center [66, 197] width 20 height 10
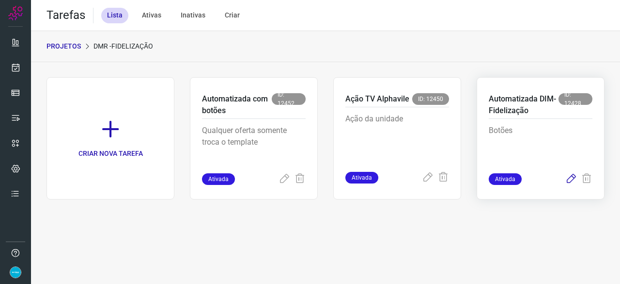
click at [574, 179] on icon at bounding box center [572, 179] width 12 height 12
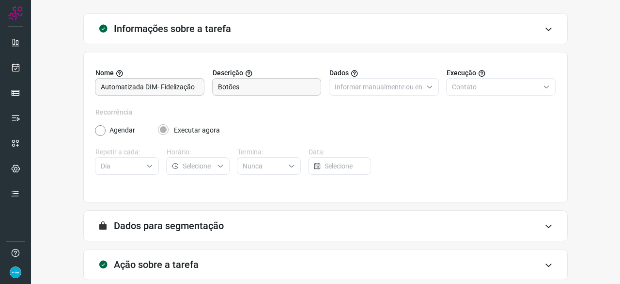
scroll to position [95, 0]
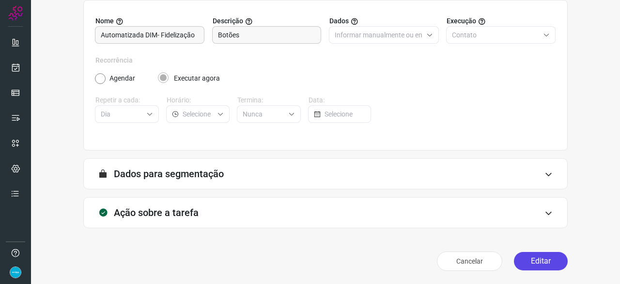
click at [539, 257] on button "Editar" at bounding box center [541, 261] width 54 height 18
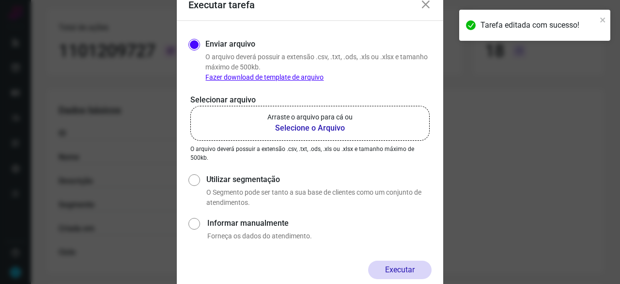
click at [283, 124] on b "Selecione o Arquivo" at bounding box center [310, 128] width 85 height 12
click at [0, 0] on input "Arraste o arquivo para cá ou Selecione o Arquivo" at bounding box center [0, 0] width 0 height 0
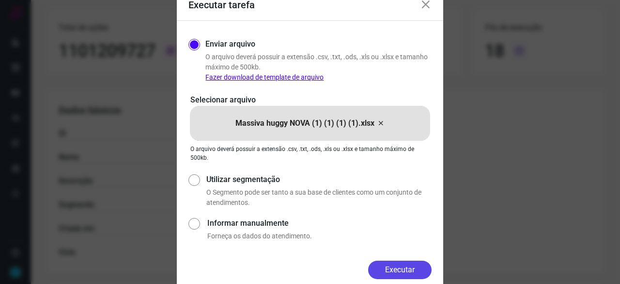
click at [396, 268] on button "Executar" at bounding box center [399, 269] width 63 height 18
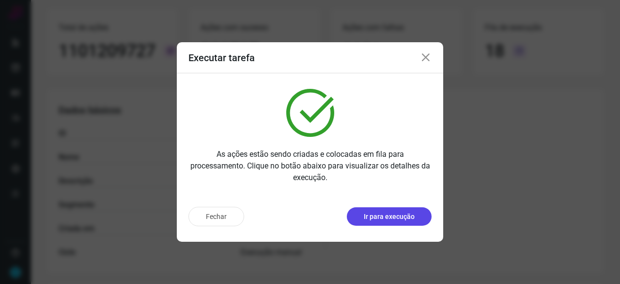
click at [380, 217] on p "Ir para execução" at bounding box center [389, 216] width 51 height 10
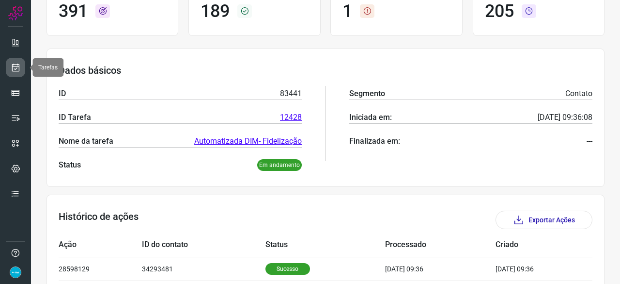
click at [19, 71] on icon at bounding box center [16, 68] width 10 height 10
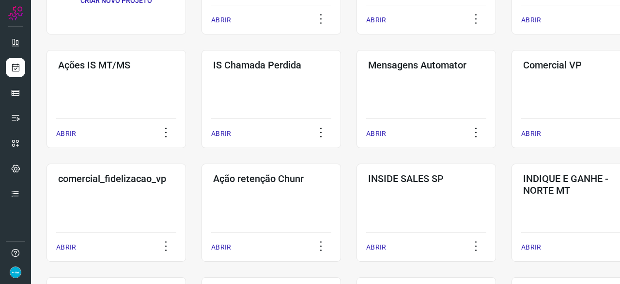
scroll to position [174, 0]
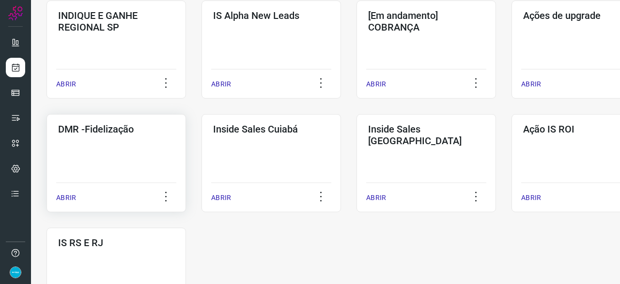
click at [66, 198] on p "ABRIR" at bounding box center [66, 197] width 20 height 10
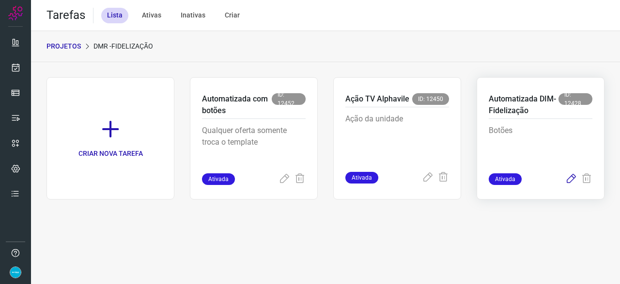
click at [570, 178] on icon at bounding box center [572, 179] width 12 height 12
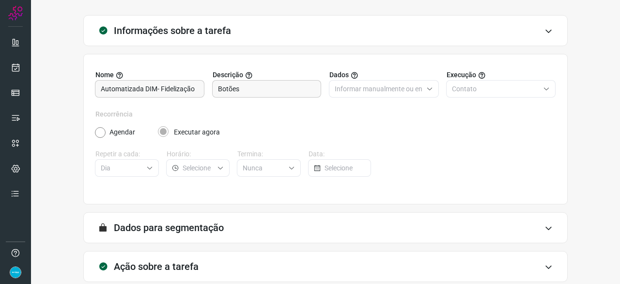
scroll to position [95, 0]
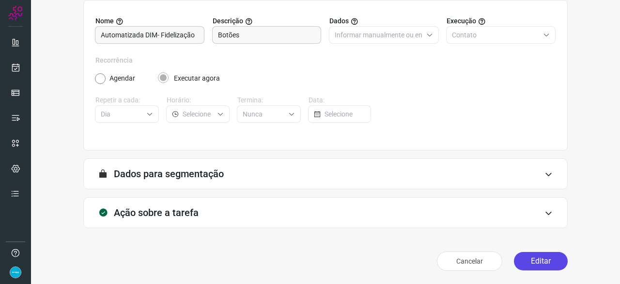
click at [538, 265] on button "Editar" at bounding box center [541, 261] width 54 height 18
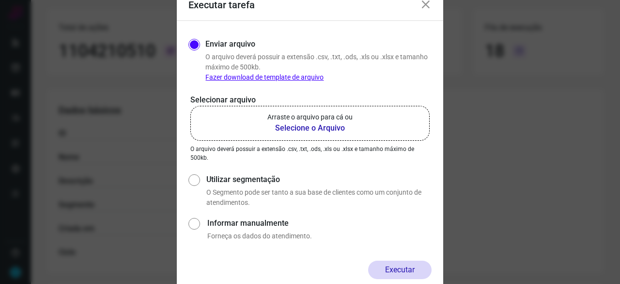
click at [301, 126] on b "Selecione o Arquivo" at bounding box center [310, 128] width 85 height 12
click at [0, 0] on input "Arraste o arquivo para cá ou Selecione o Arquivo" at bounding box center [0, 0] width 0 height 0
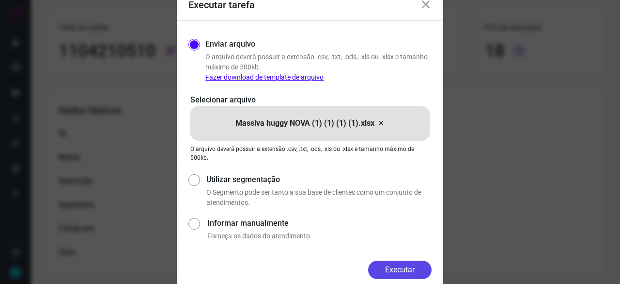
click at [406, 268] on button "Executar" at bounding box center [399, 269] width 63 height 18
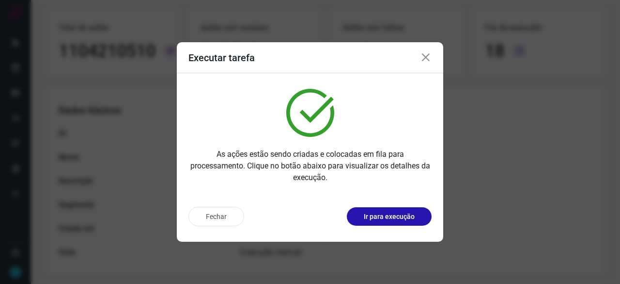
click at [377, 203] on div "Fechar Ir para execução" at bounding box center [310, 220] width 267 height 43
click at [378, 216] on p "Ir para execução" at bounding box center [389, 216] width 51 height 10
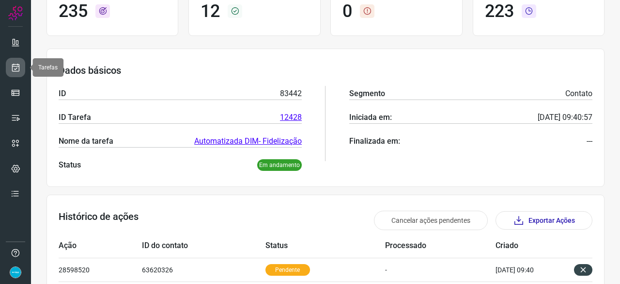
click at [12, 69] on icon at bounding box center [16, 68] width 10 height 10
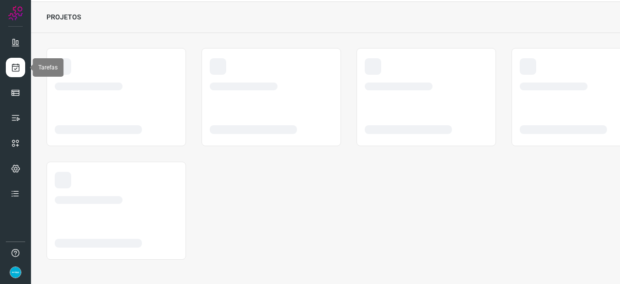
scroll to position [29, 0]
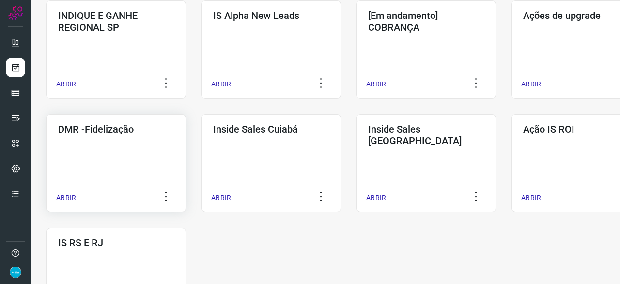
click at [75, 197] on p "ABRIR" at bounding box center [66, 197] width 20 height 10
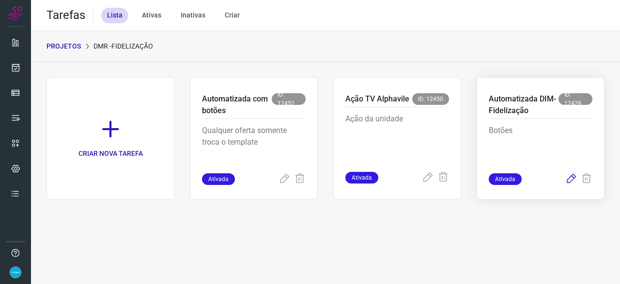
click at [572, 178] on icon at bounding box center [572, 179] width 12 height 12
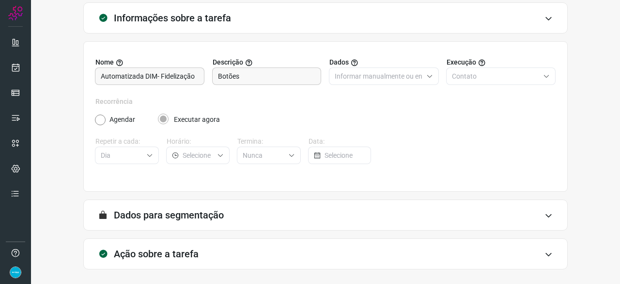
scroll to position [95, 0]
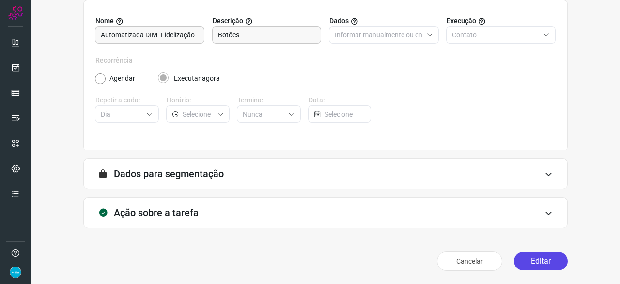
click at [543, 258] on button "Editar" at bounding box center [541, 261] width 54 height 18
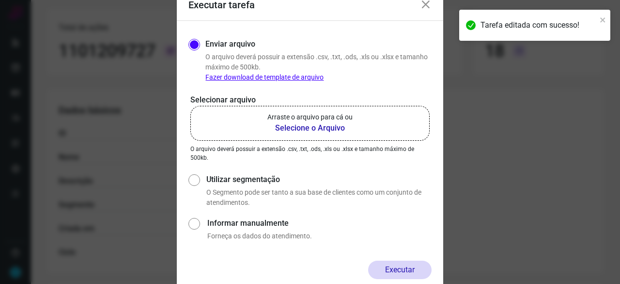
click at [297, 129] on b "Selecione o Arquivo" at bounding box center [310, 128] width 85 height 12
click at [0, 0] on input "Arraste o arquivo para cá ou Selecione o Arquivo" at bounding box center [0, 0] width 0 height 0
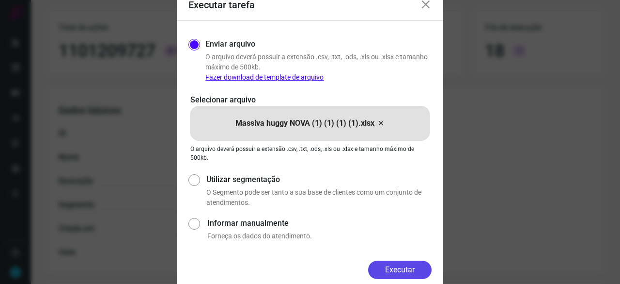
click at [403, 272] on button "Executar" at bounding box center [399, 269] width 63 height 18
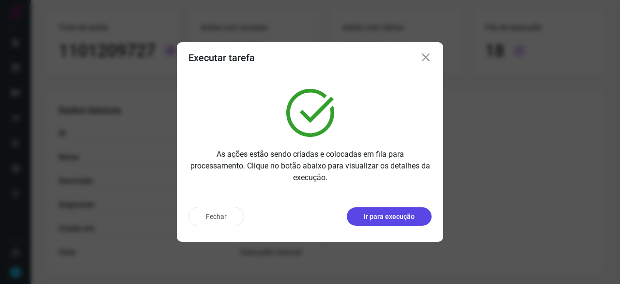
click at [405, 216] on p "Ir para execução" at bounding box center [389, 216] width 51 height 10
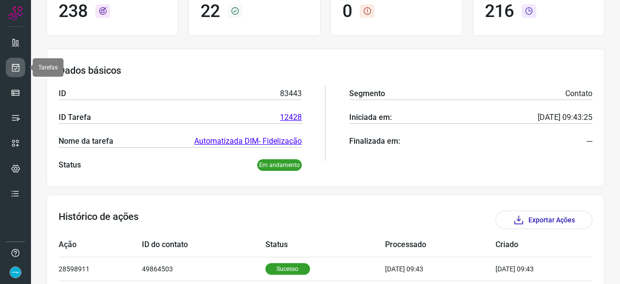
click at [12, 64] on icon at bounding box center [16, 68] width 10 height 10
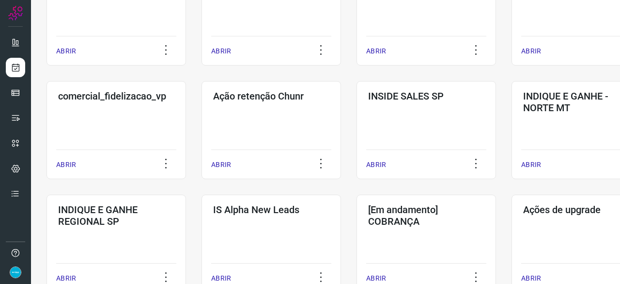
scroll to position [320, 0]
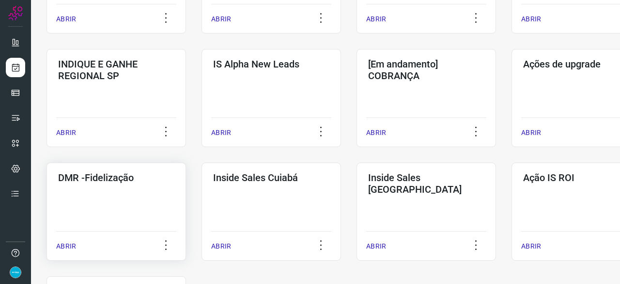
click at [67, 247] on p "ABRIR" at bounding box center [66, 246] width 20 height 10
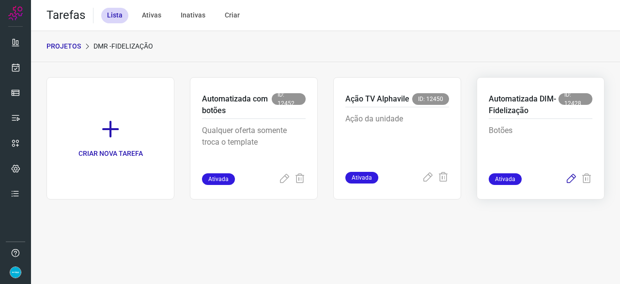
click at [568, 181] on icon at bounding box center [572, 179] width 12 height 12
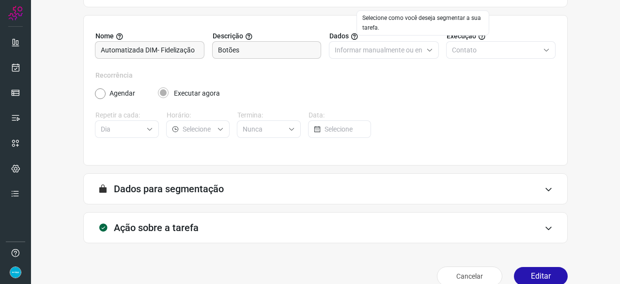
scroll to position [95, 0]
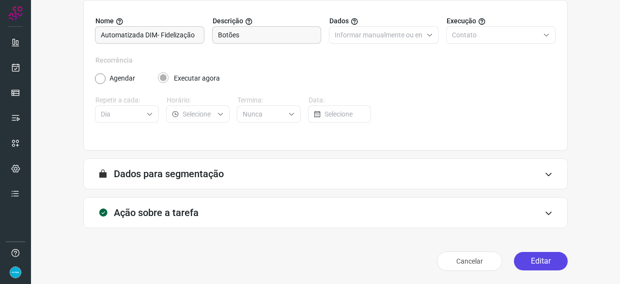
click at [535, 259] on button "Editar" at bounding box center [541, 261] width 54 height 18
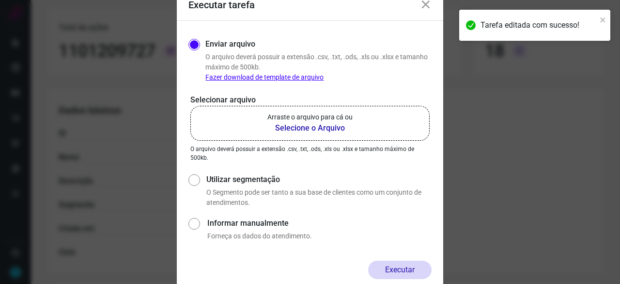
click at [310, 127] on b "Selecione o Arquivo" at bounding box center [310, 128] width 85 height 12
click at [0, 0] on input "Arraste o arquivo para cá ou Selecione o Arquivo" at bounding box center [0, 0] width 0 height 0
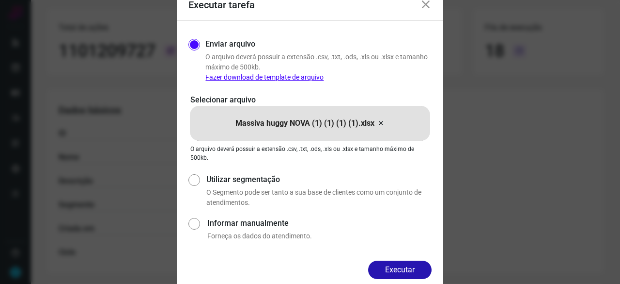
click at [378, 266] on button "Executar" at bounding box center [399, 269] width 63 height 18
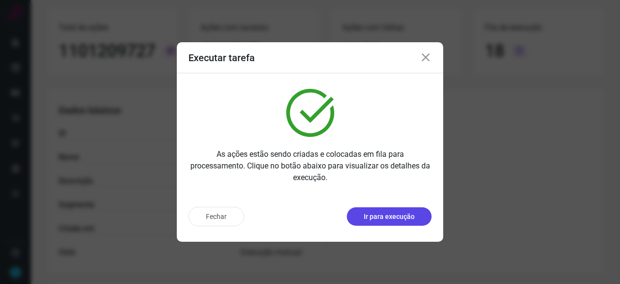
click at [396, 217] on p "Ir para execução" at bounding box center [389, 216] width 51 height 10
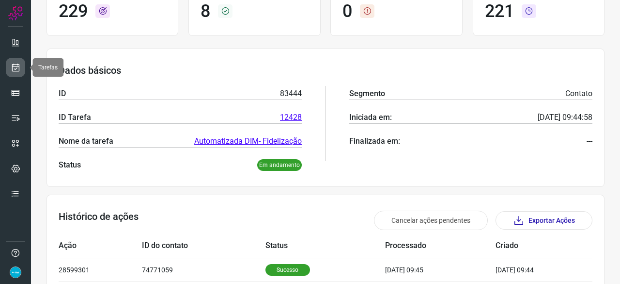
click at [10, 63] on link at bounding box center [15, 67] width 19 height 19
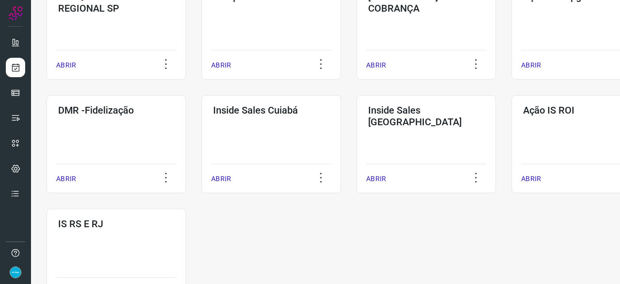
scroll to position [465, 0]
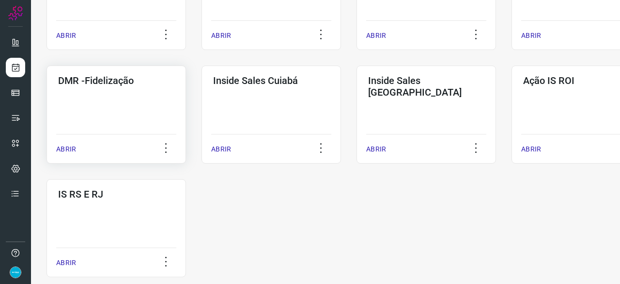
click at [76, 148] on div "ABRIR" at bounding box center [116, 146] width 120 height 24
click at [67, 148] on p "ABRIR" at bounding box center [66, 149] width 20 height 10
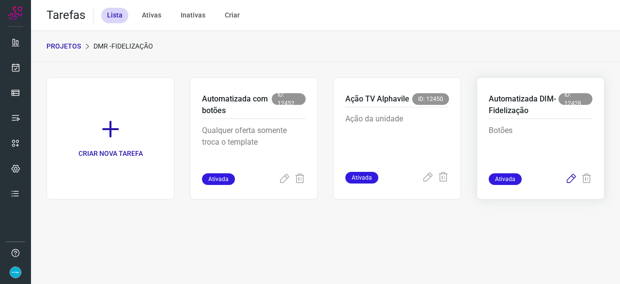
click at [570, 178] on icon at bounding box center [572, 179] width 12 height 12
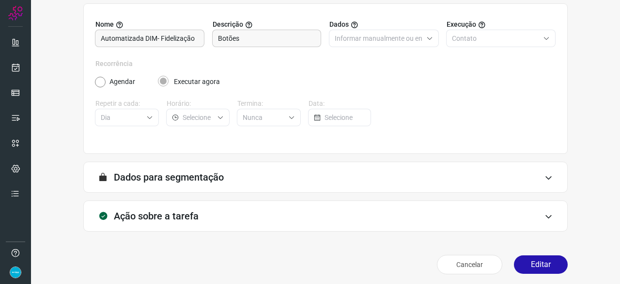
scroll to position [95, 0]
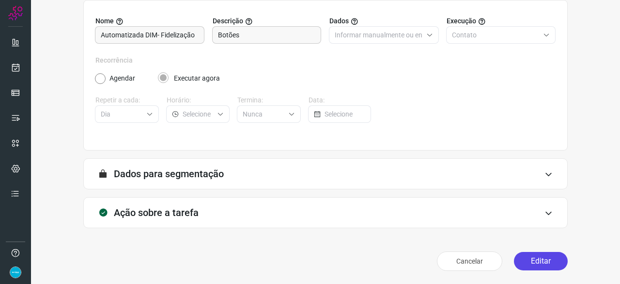
click at [523, 259] on button "Editar" at bounding box center [541, 261] width 54 height 18
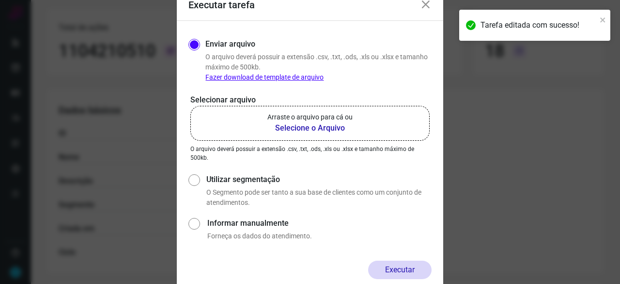
click at [289, 129] on b "Selecione o Arquivo" at bounding box center [310, 128] width 85 height 12
click at [0, 0] on input "Arraste o arquivo para cá ou Selecione o Arquivo" at bounding box center [0, 0] width 0 height 0
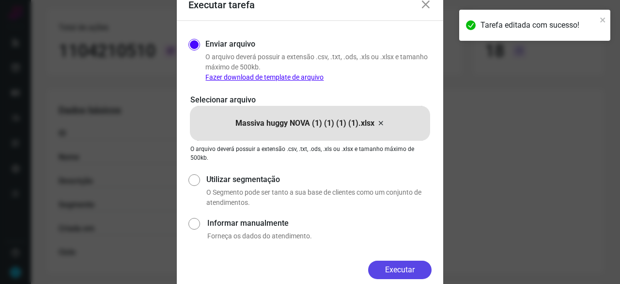
click at [413, 273] on button "Executar" at bounding box center [399, 269] width 63 height 18
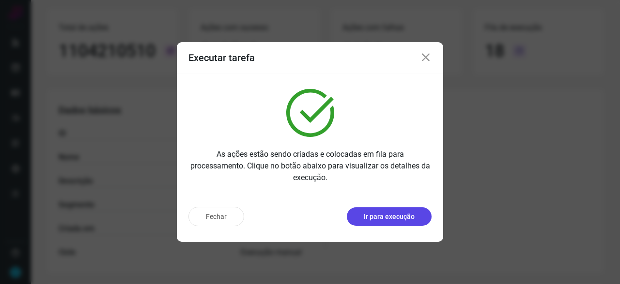
click at [412, 213] on p "Ir para execução" at bounding box center [389, 216] width 51 height 10
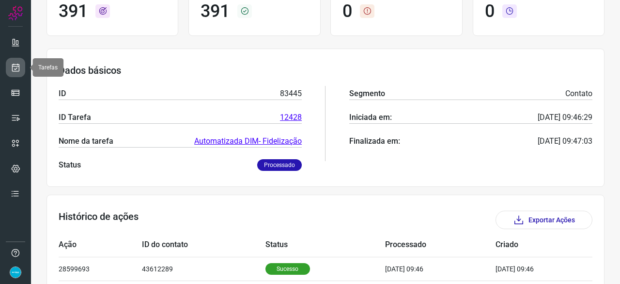
click at [16, 72] on link at bounding box center [15, 67] width 19 height 19
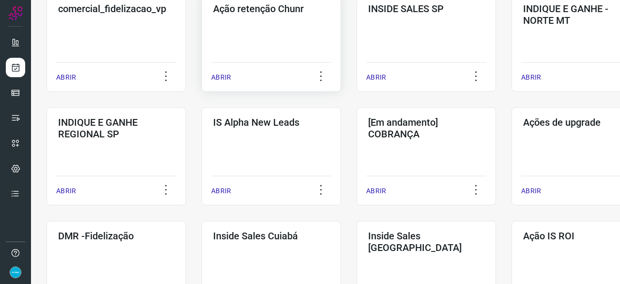
scroll to position [320, 0]
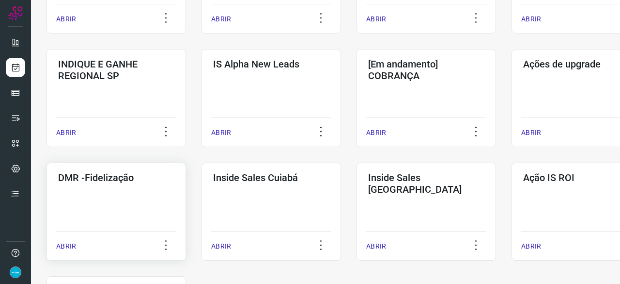
click at [67, 242] on p "ABRIR" at bounding box center [66, 246] width 20 height 10
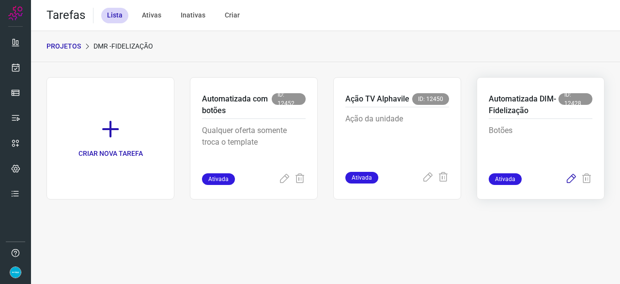
click at [570, 178] on icon at bounding box center [572, 179] width 12 height 12
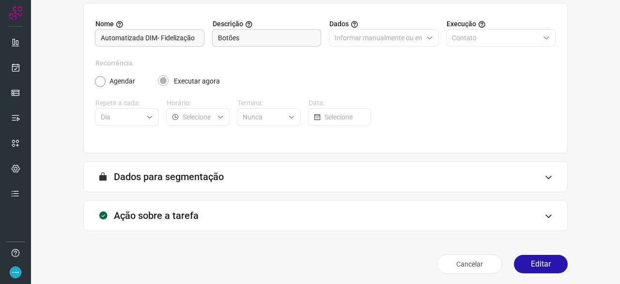
scroll to position [95, 0]
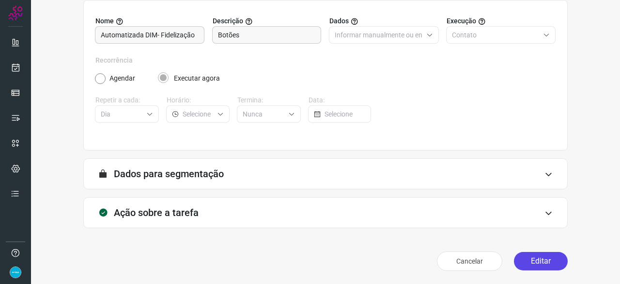
drag, startPoint x: 537, startPoint y: 259, endPoint x: 530, endPoint y: 256, distance: 8.0
click at [537, 259] on button "Editar" at bounding box center [541, 261] width 54 height 18
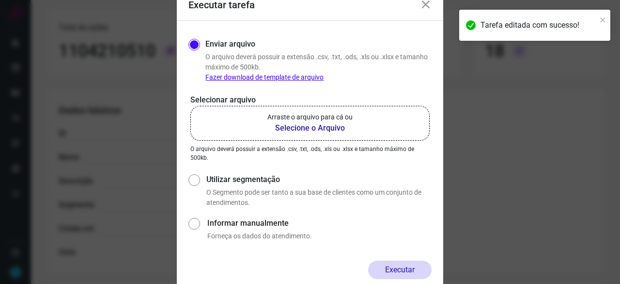
click at [288, 127] on b "Selecione o Arquivo" at bounding box center [310, 128] width 85 height 12
click at [0, 0] on input "Arraste o arquivo para cá ou Selecione o Arquivo" at bounding box center [0, 0] width 0 height 0
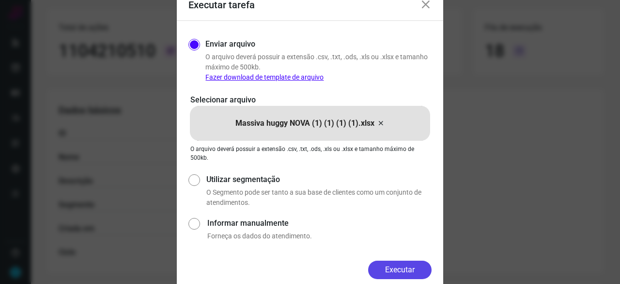
click at [388, 264] on button "Executar" at bounding box center [399, 269] width 63 height 18
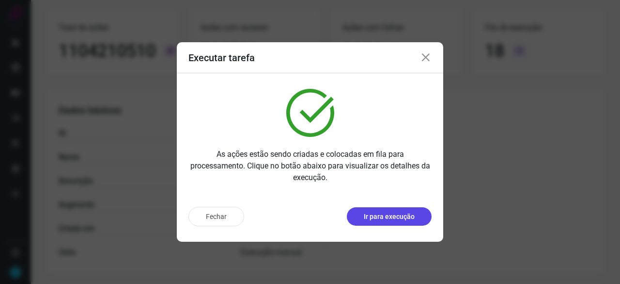
click at [398, 222] on button "Ir para execução" at bounding box center [389, 216] width 85 height 18
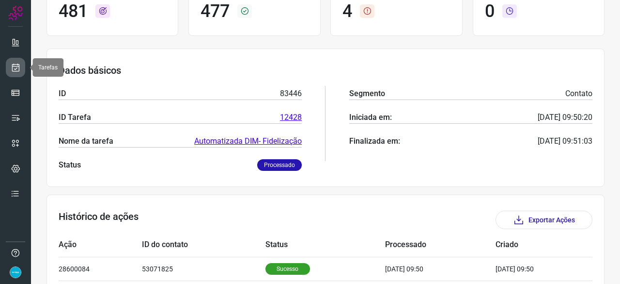
click at [13, 65] on icon at bounding box center [16, 68] width 10 height 10
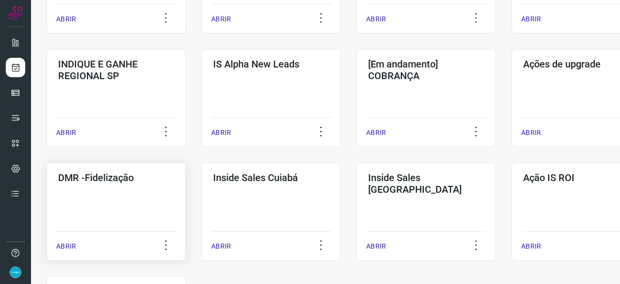
click at [66, 243] on p "ABRIR" at bounding box center [66, 246] width 20 height 10
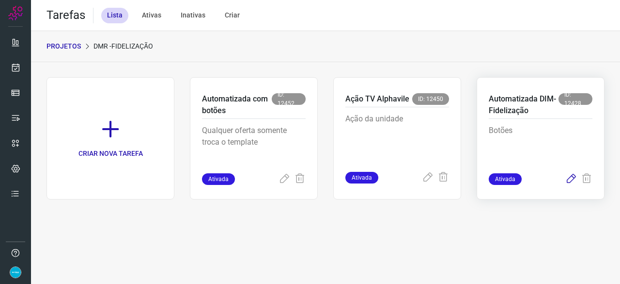
click at [569, 178] on icon at bounding box center [572, 179] width 12 height 12
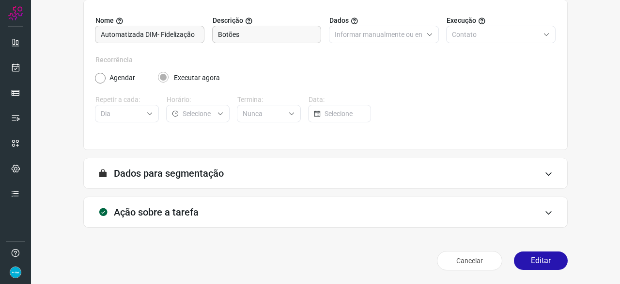
scroll to position [95, 0]
click at [534, 265] on button "Editar" at bounding box center [541, 261] width 54 height 18
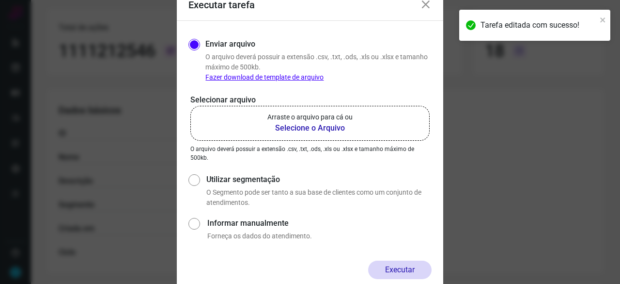
click at [287, 127] on b "Selecione o Arquivo" at bounding box center [310, 128] width 85 height 12
click at [0, 0] on input "Arraste o arquivo para cá ou Selecione o Arquivo" at bounding box center [0, 0] width 0 height 0
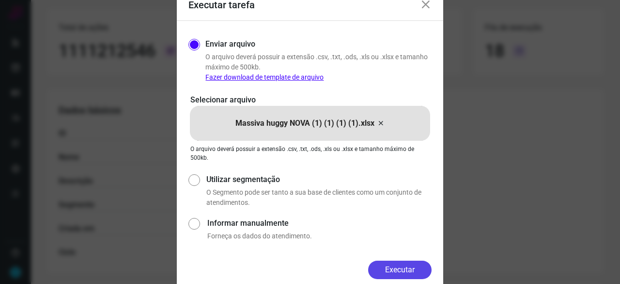
click at [405, 267] on button "Executar" at bounding box center [399, 269] width 63 height 18
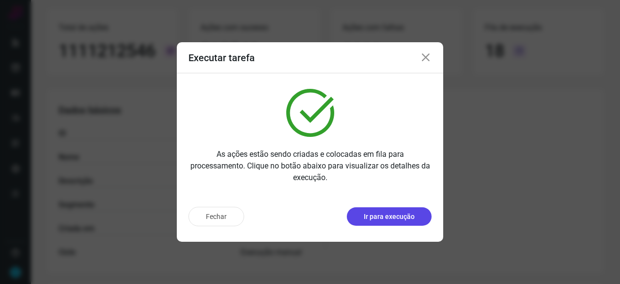
click at [389, 215] on p "Ir para execução" at bounding box center [389, 216] width 51 height 10
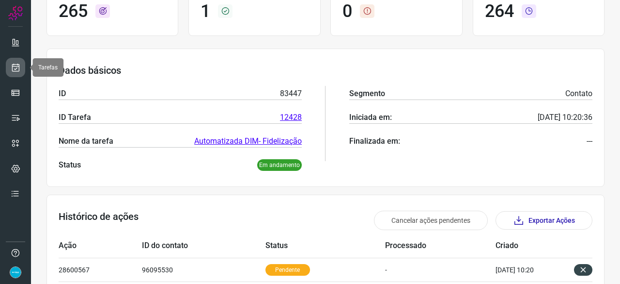
click at [14, 67] on icon at bounding box center [16, 68] width 10 height 10
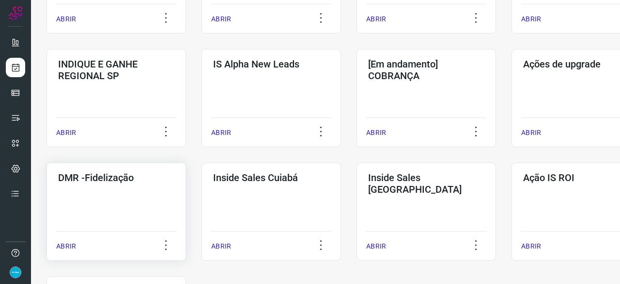
click at [66, 245] on p "ABRIR" at bounding box center [66, 246] width 20 height 10
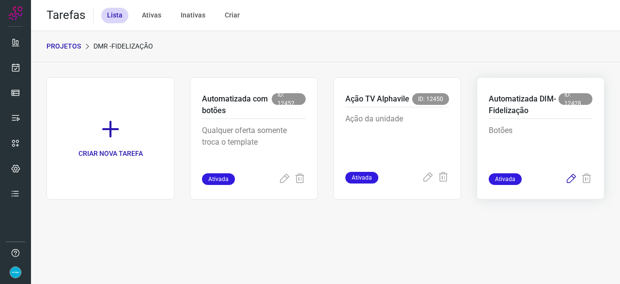
click at [572, 179] on icon at bounding box center [572, 179] width 12 height 12
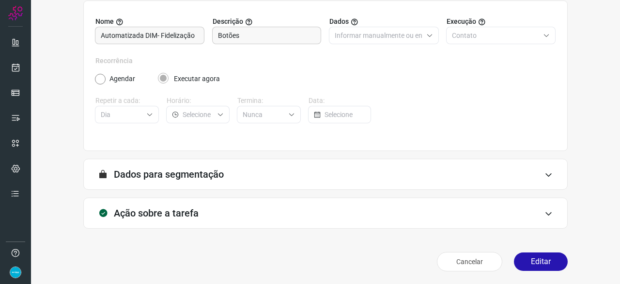
scroll to position [95, 0]
click at [535, 257] on button "Editar" at bounding box center [541, 261] width 54 height 18
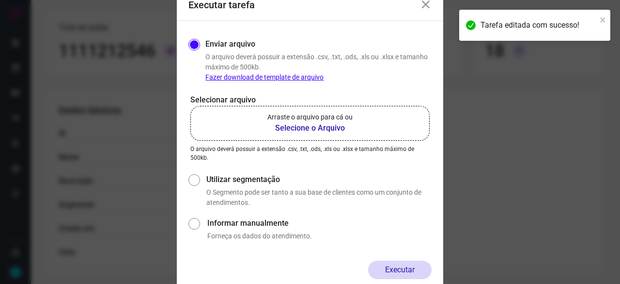
click at [299, 126] on b "Selecione o Arquivo" at bounding box center [310, 128] width 85 height 12
click at [0, 0] on input "Arraste o arquivo para cá ou Selecione o Arquivo" at bounding box center [0, 0] width 0 height 0
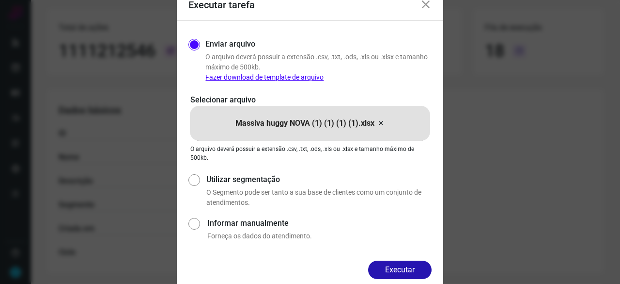
drag, startPoint x: 425, startPoint y: 268, endPoint x: 440, endPoint y: 269, distance: 15.5
click at [427, 267] on button "Executar" at bounding box center [399, 269] width 63 height 18
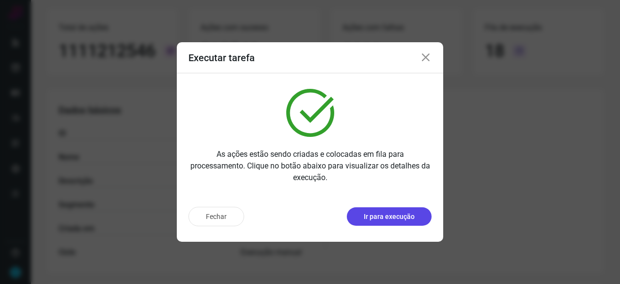
click at [396, 217] on p "Ir para execução" at bounding box center [389, 216] width 51 height 10
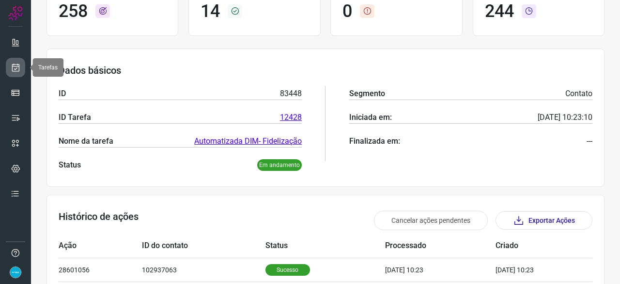
click at [14, 69] on icon at bounding box center [16, 68] width 10 height 10
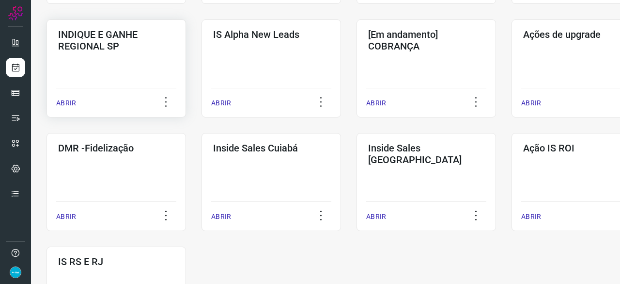
scroll to position [417, 0]
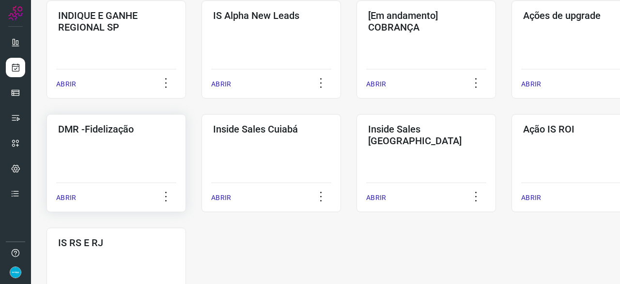
click at [68, 199] on p "ABRIR" at bounding box center [66, 197] width 20 height 10
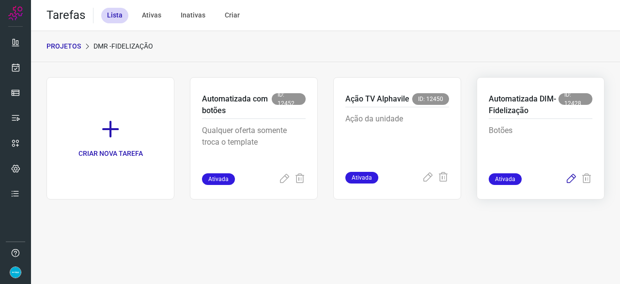
click at [573, 178] on icon at bounding box center [572, 179] width 12 height 12
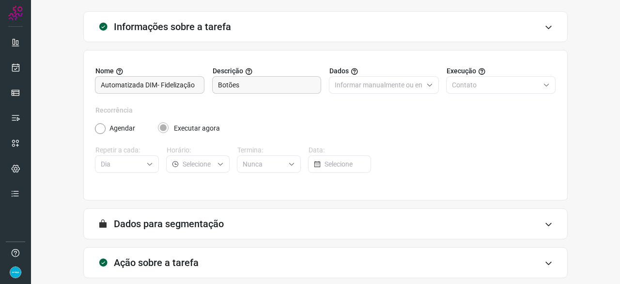
scroll to position [95, 0]
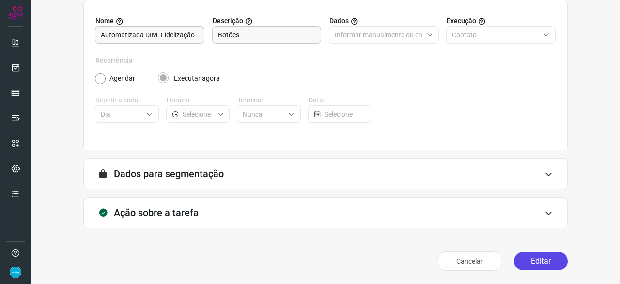
click at [527, 261] on button "Editar" at bounding box center [541, 261] width 54 height 18
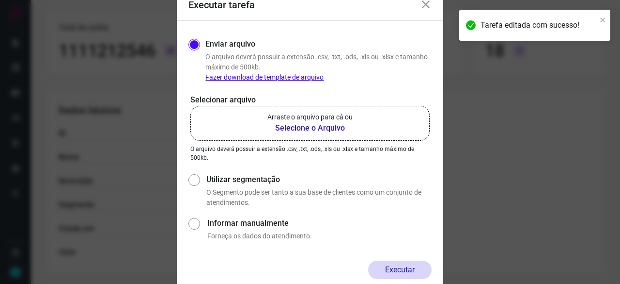
click at [297, 127] on b "Selecione o Arquivo" at bounding box center [310, 128] width 85 height 12
click at [0, 0] on input "Arraste o arquivo para cá ou Selecione o Arquivo" at bounding box center [0, 0] width 0 height 0
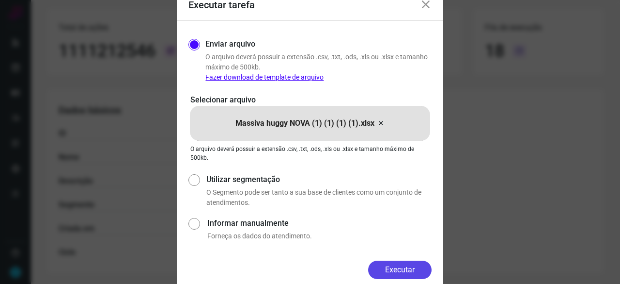
click at [405, 267] on button "Executar" at bounding box center [399, 269] width 63 height 18
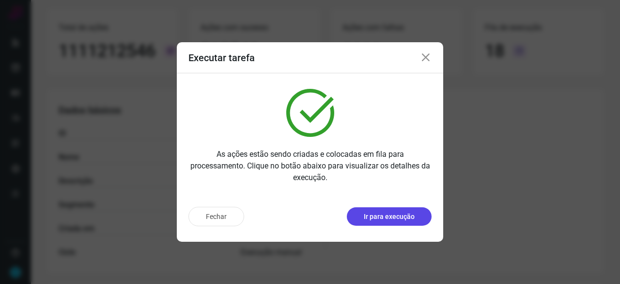
click at [393, 219] on p "Ir para execução" at bounding box center [389, 216] width 51 height 10
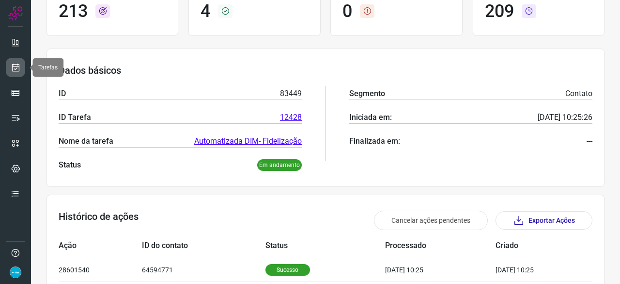
click at [15, 64] on icon at bounding box center [16, 68] width 10 height 10
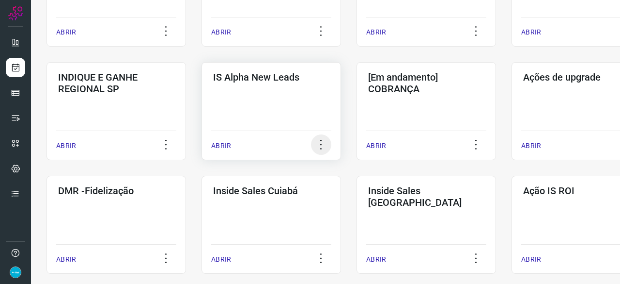
scroll to position [368, 0]
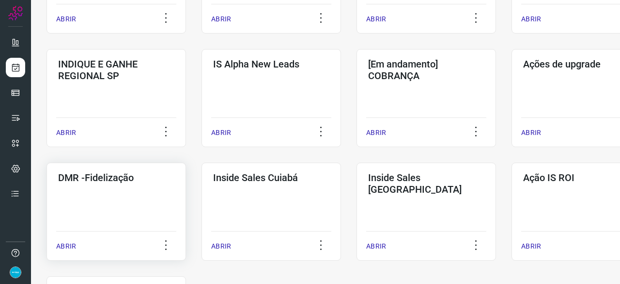
click at [64, 249] on p "ABRIR" at bounding box center [66, 246] width 20 height 10
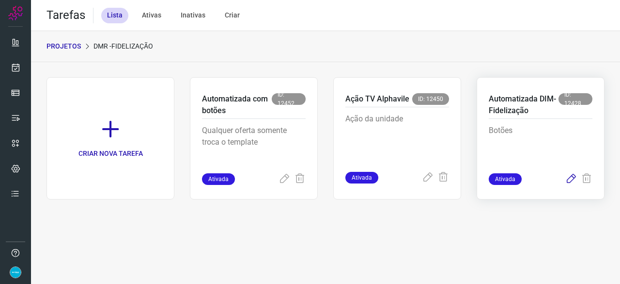
click at [573, 177] on icon at bounding box center [572, 179] width 12 height 12
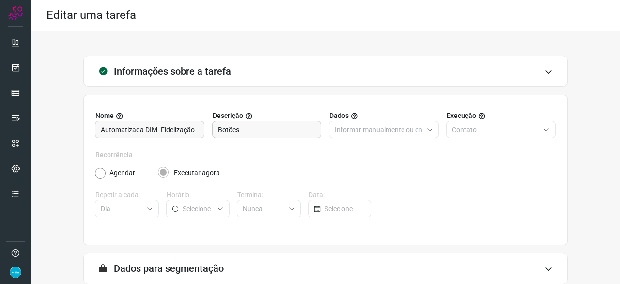
scroll to position [95, 0]
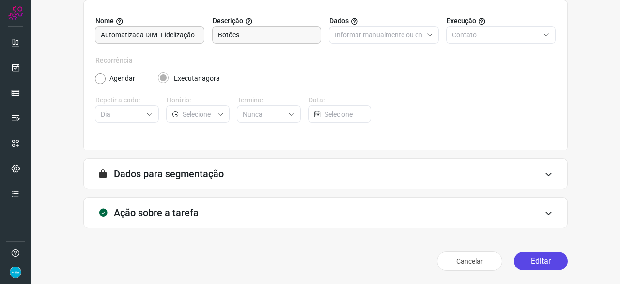
click at [539, 261] on button "Editar" at bounding box center [541, 261] width 54 height 18
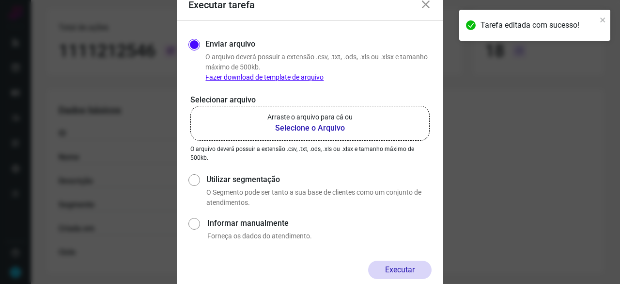
click at [293, 130] on b "Selecione o Arquivo" at bounding box center [310, 128] width 85 height 12
click at [0, 0] on input "Arraste o arquivo para cá ou Selecione o Arquivo" at bounding box center [0, 0] width 0 height 0
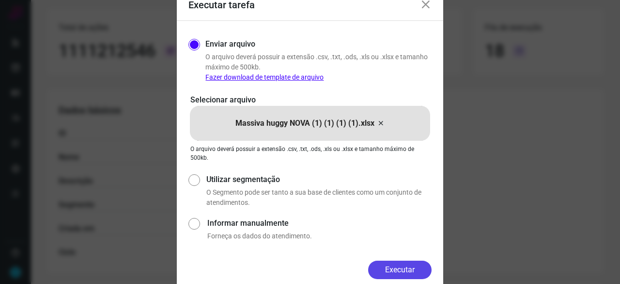
click at [396, 267] on button "Executar" at bounding box center [399, 269] width 63 height 18
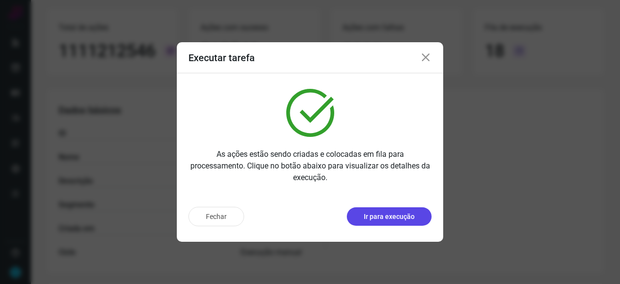
click at [390, 217] on p "Ir para execução" at bounding box center [389, 216] width 51 height 10
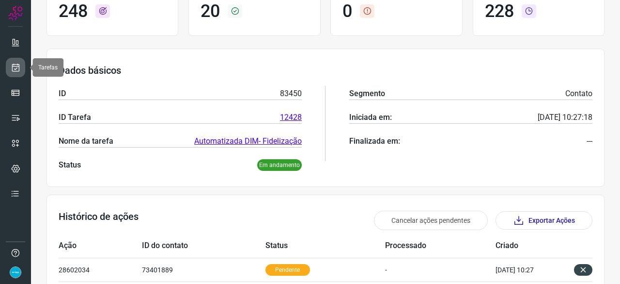
click at [17, 68] on icon at bounding box center [16, 68] width 10 height 10
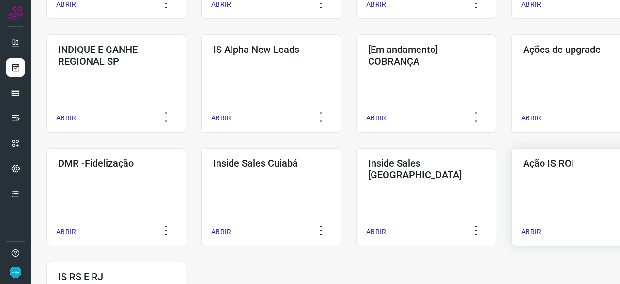
scroll to position [417, 0]
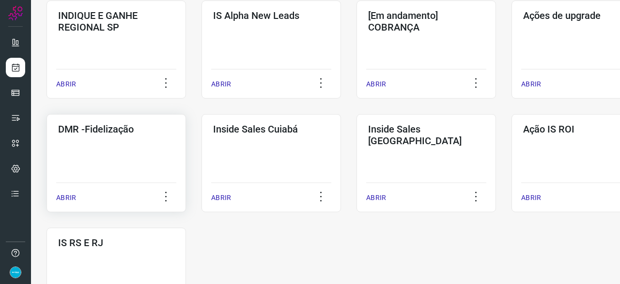
click at [69, 197] on p "ABRIR" at bounding box center [66, 197] width 20 height 10
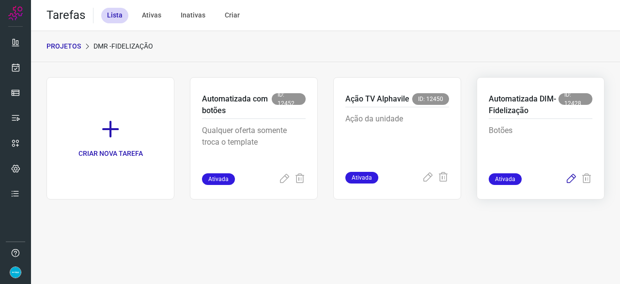
click at [571, 178] on icon at bounding box center [572, 179] width 12 height 12
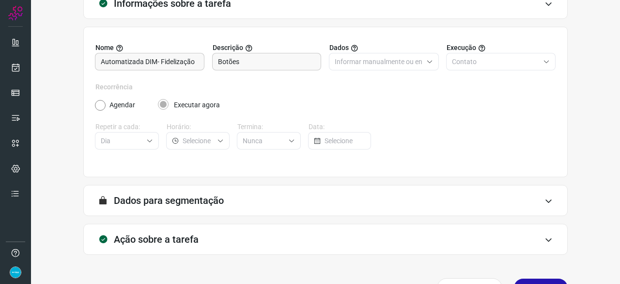
scroll to position [95, 0]
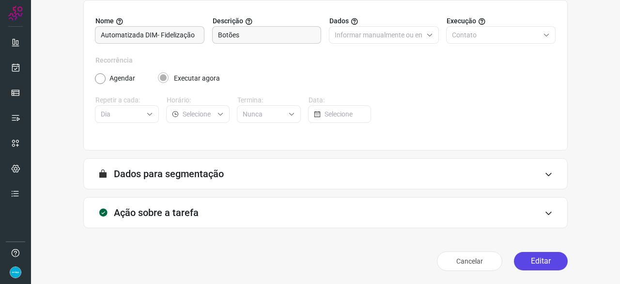
click at [526, 257] on button "Editar" at bounding box center [541, 261] width 54 height 18
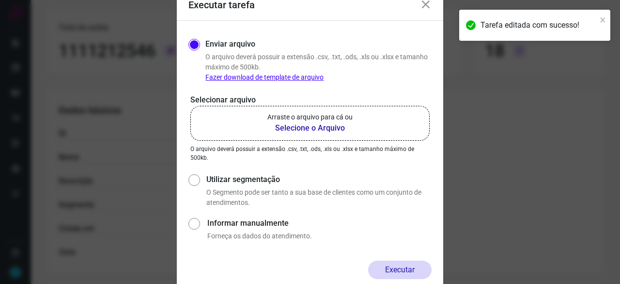
click at [299, 128] on b "Selecione o Arquivo" at bounding box center [310, 128] width 85 height 12
click at [0, 0] on input "Arraste o arquivo para cá ou Selecione o Arquivo" at bounding box center [0, 0] width 0 height 0
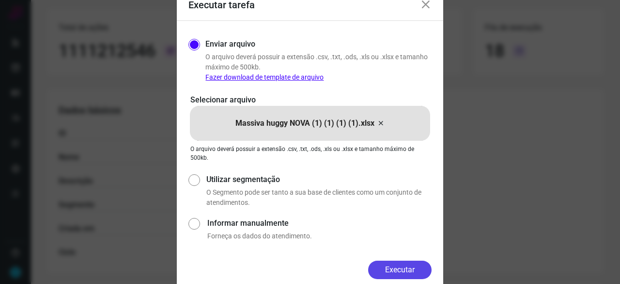
click at [391, 277] on button "Executar" at bounding box center [399, 269] width 63 height 18
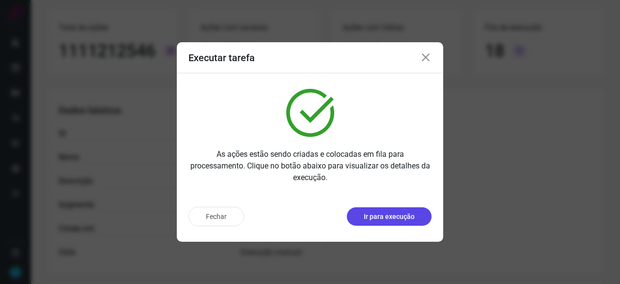
click at [377, 211] on button "Ir para execução" at bounding box center [389, 216] width 85 height 18
